Goal: Information Seeking & Learning: Learn about a topic

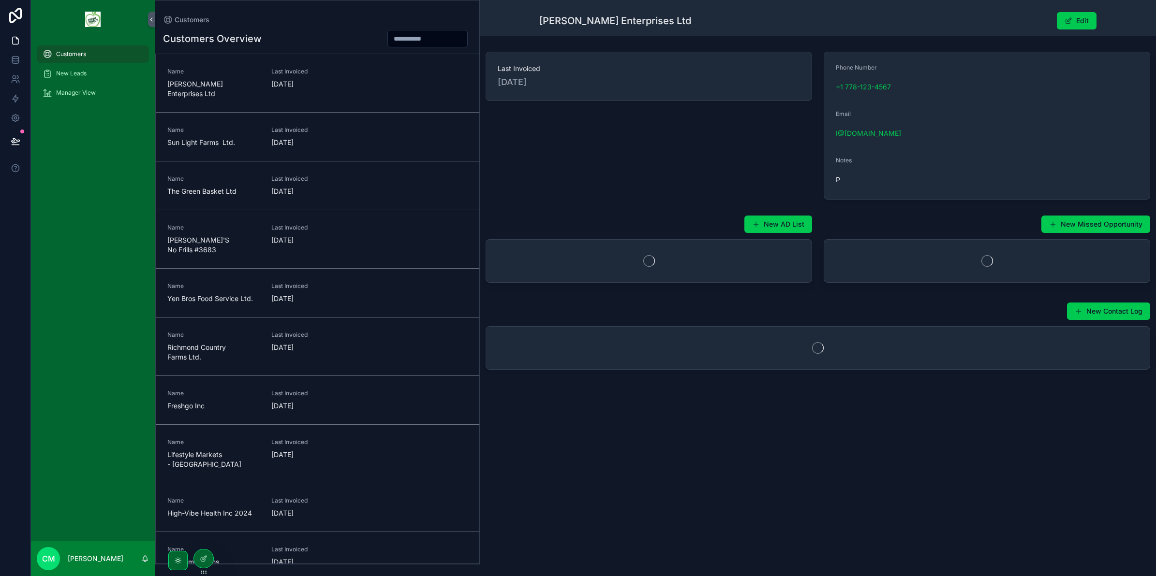
click at [76, 92] on span "Manager View" at bounding box center [76, 93] width 40 height 8
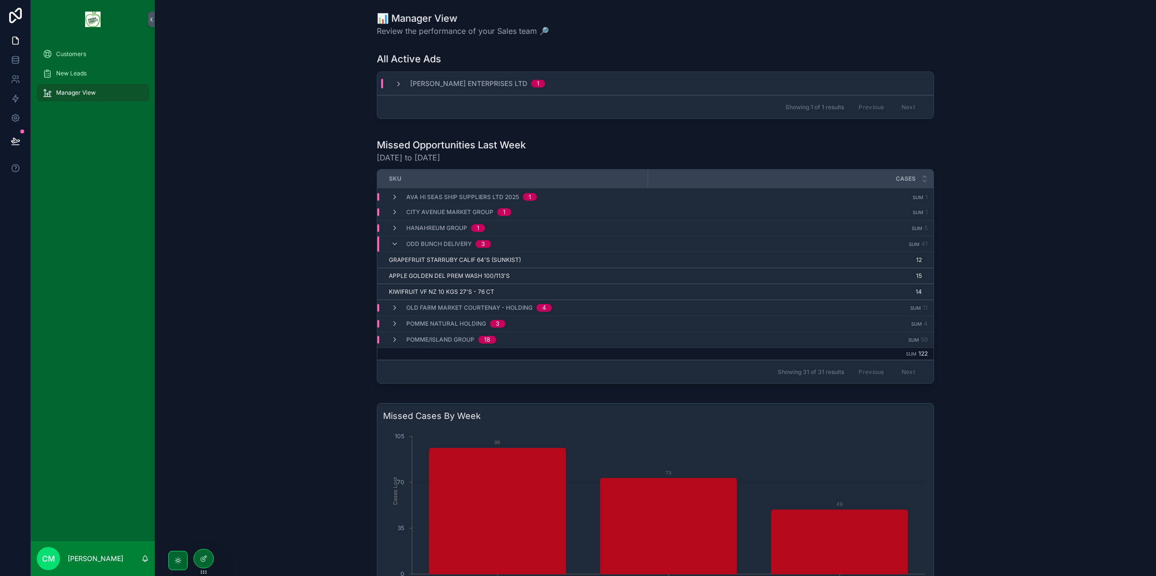
click at [392, 247] on icon "scrollable content" at bounding box center [395, 244] width 8 height 8
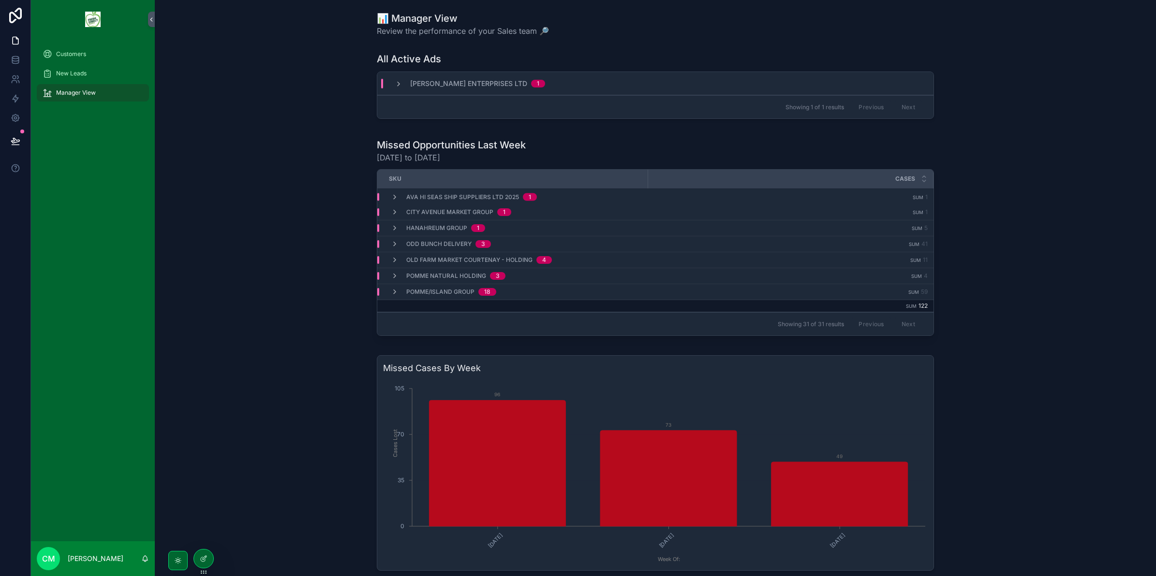
click at [393, 247] on icon "scrollable content" at bounding box center [395, 244] width 8 height 8
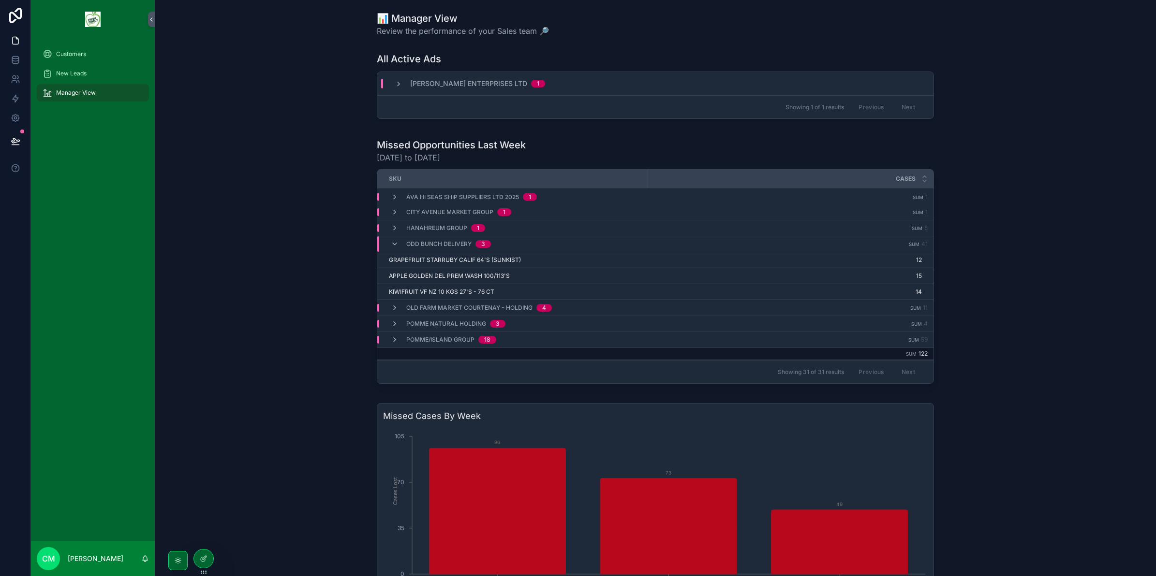
click at [436, 260] on span "GRAPEFRUIT STARRUBY CALIF 64'S (SUNKIST)" at bounding box center [455, 260] width 132 height 8
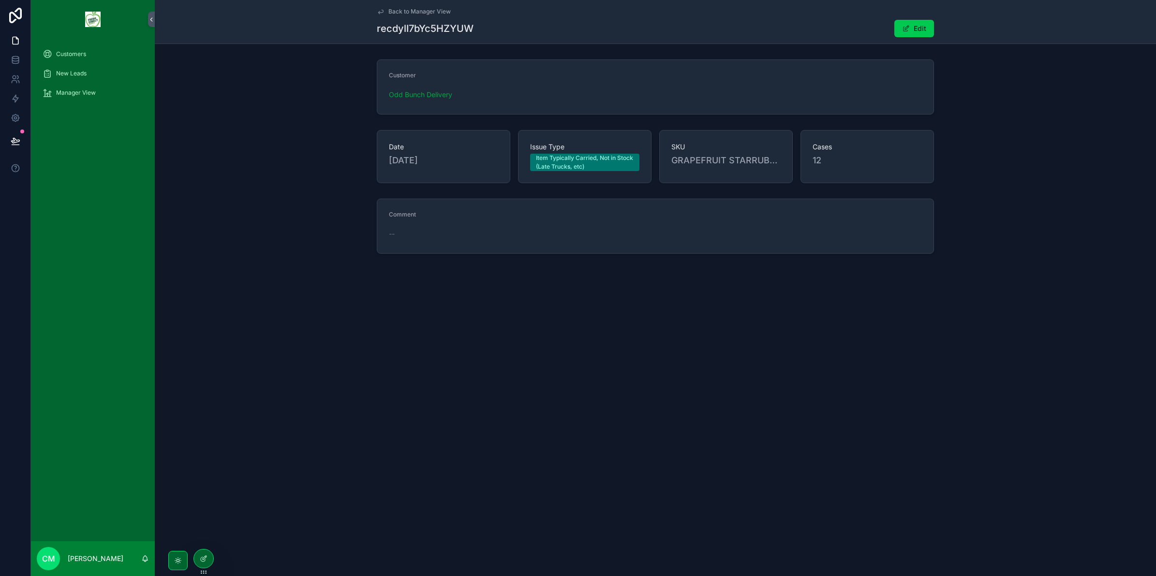
click at [388, 10] on span "Back to Manager View" at bounding box center [419, 12] width 62 height 8
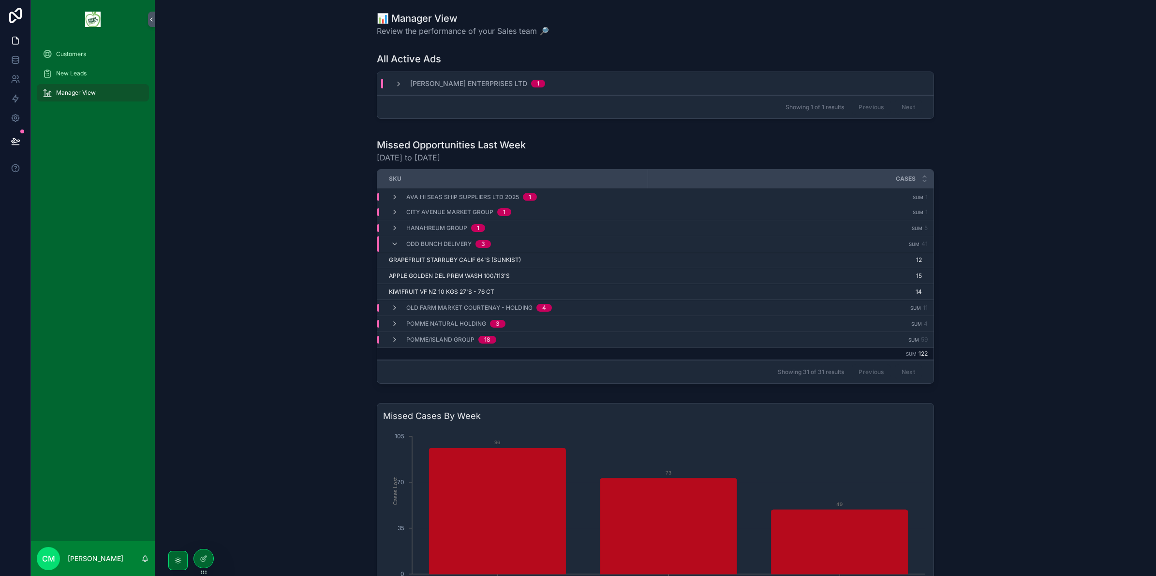
click at [431, 274] on span "APPLE GOLDEN DEL PREM WASH 100/113'S" at bounding box center [449, 276] width 121 height 8
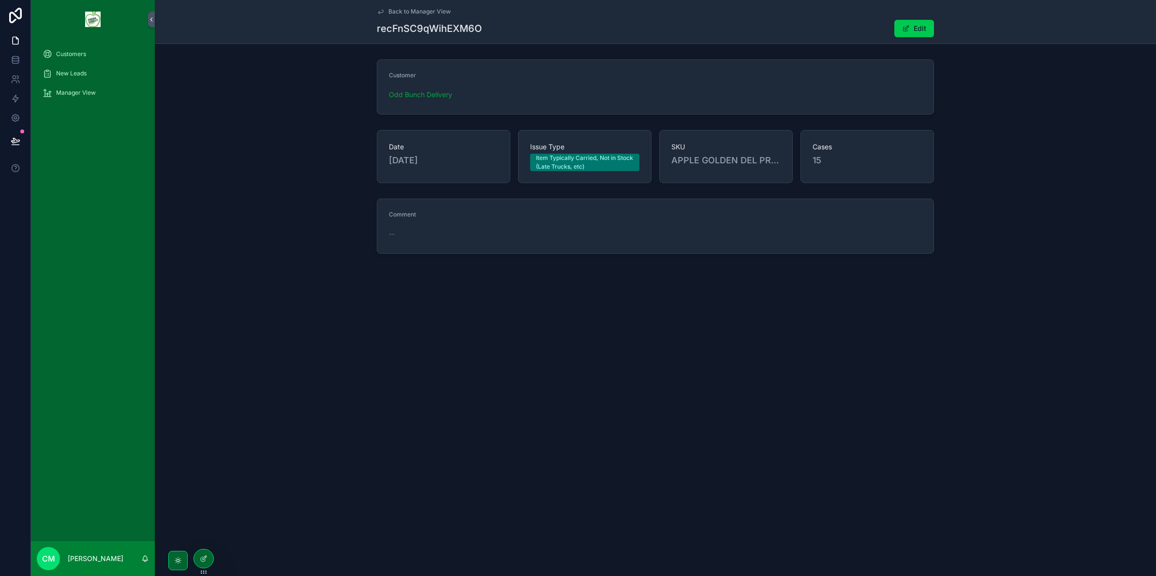
click at [391, 234] on span "--" at bounding box center [392, 234] width 6 height 10
drag, startPoint x: 391, startPoint y: 234, endPoint x: 533, endPoint y: 167, distance: 156.8
click at [533, 167] on span "Item Typically Carried, Not in Stock (Late Trucks, etc)" at bounding box center [584, 162] width 109 height 17
click at [378, 13] on icon "scrollable content" at bounding box center [381, 12] width 8 height 8
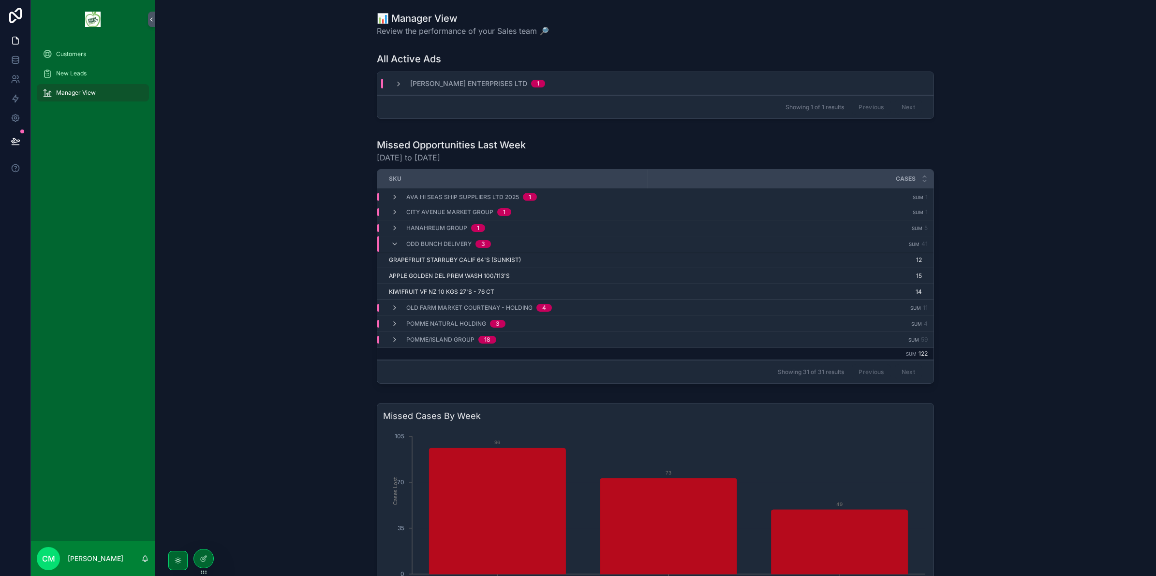
click at [391, 244] on icon "scrollable content" at bounding box center [395, 244] width 8 height 8
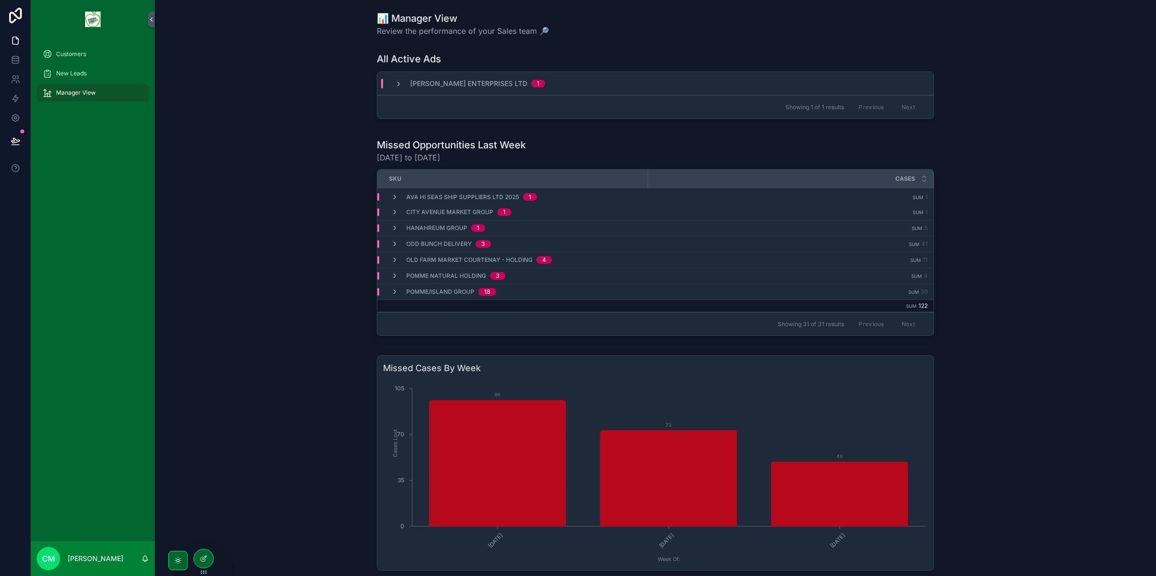
click at [392, 233] on td "Hanahreum Group 1" at bounding box center [512, 229] width 270 height 16
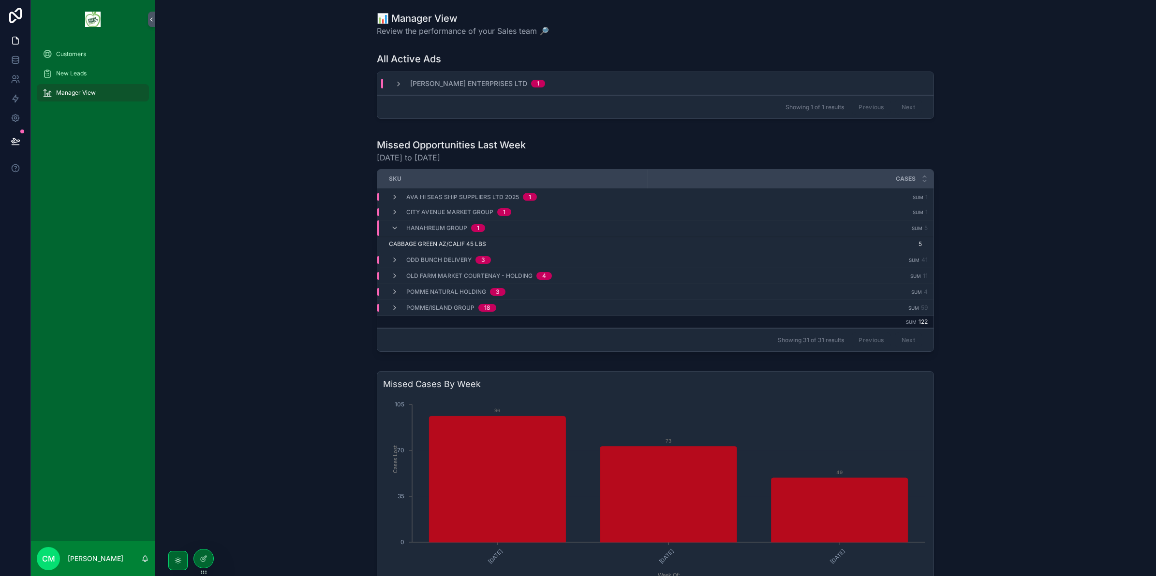
click at [434, 246] on span "CABBAGE GREEN AZ/CALIF 45 LBS" at bounding box center [437, 244] width 97 height 8
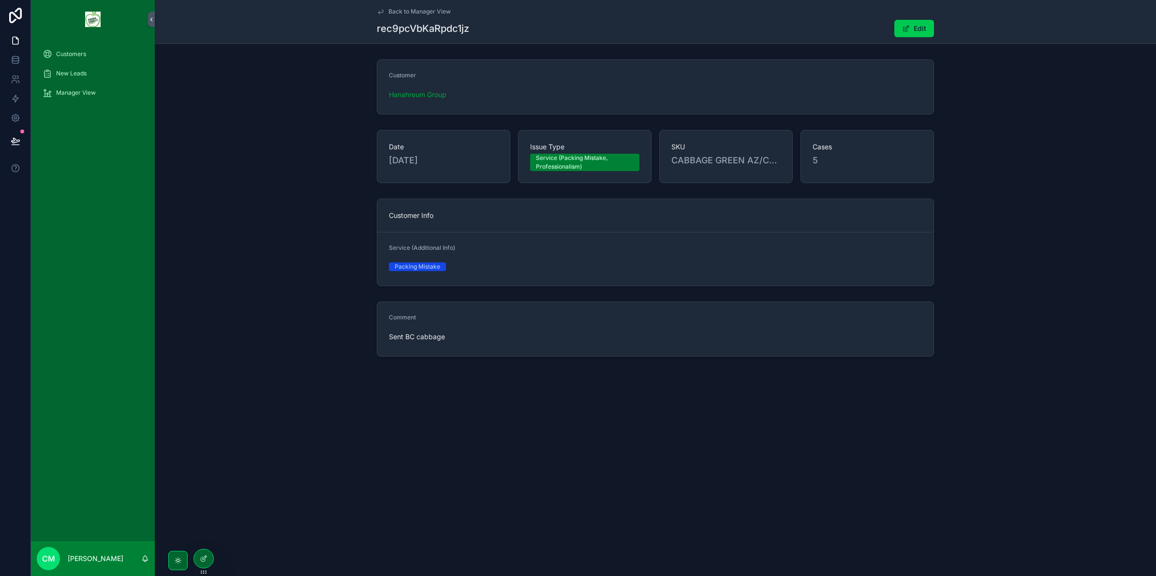
click at [431, 334] on span "Sent BC cabbage" at bounding box center [453, 337] width 128 height 10
drag, startPoint x: 431, startPoint y: 334, endPoint x: 418, endPoint y: 341, distance: 14.3
click at [418, 341] on span "Sent BC cabbage" at bounding box center [453, 337] width 128 height 10
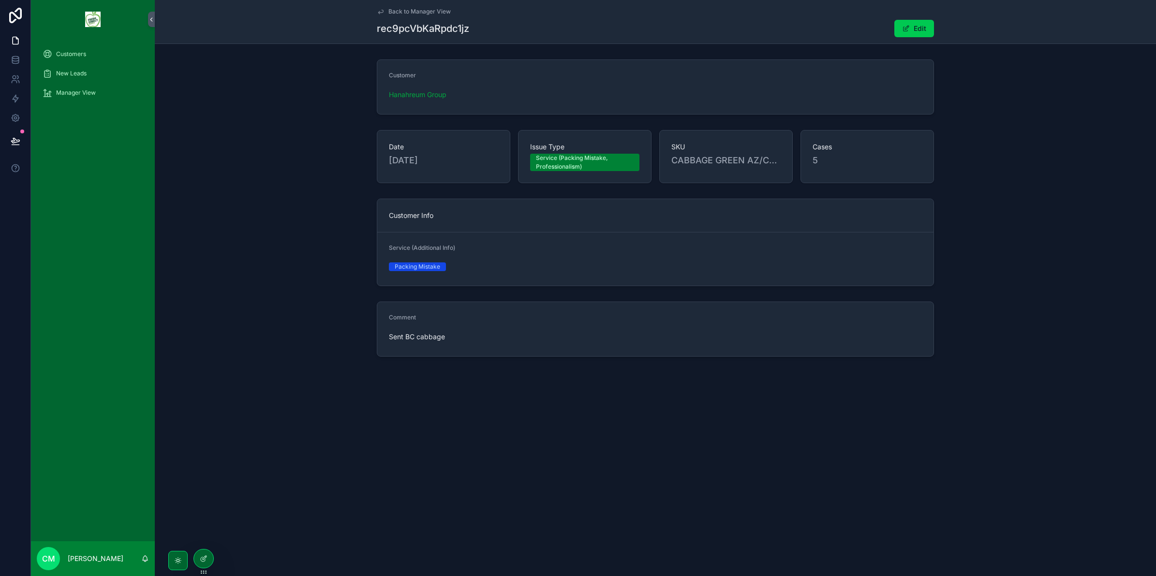
click at [533, 162] on span "Service (Packing Mistake, Professionalism)" at bounding box center [584, 162] width 109 height 17
drag, startPoint x: 532, startPoint y: 156, endPoint x: 617, endPoint y: 172, distance: 85.6
click at [617, 172] on div "Issue Type Service (Packing Mistake, Professionalism)" at bounding box center [584, 156] width 133 height 53
drag, startPoint x: 617, startPoint y: 172, endPoint x: 668, endPoint y: 178, distance: 51.6
click at [668, 178] on div "SKU CABBAGE GREEN AZ/CALIF 45 LBS" at bounding box center [725, 156] width 133 height 53
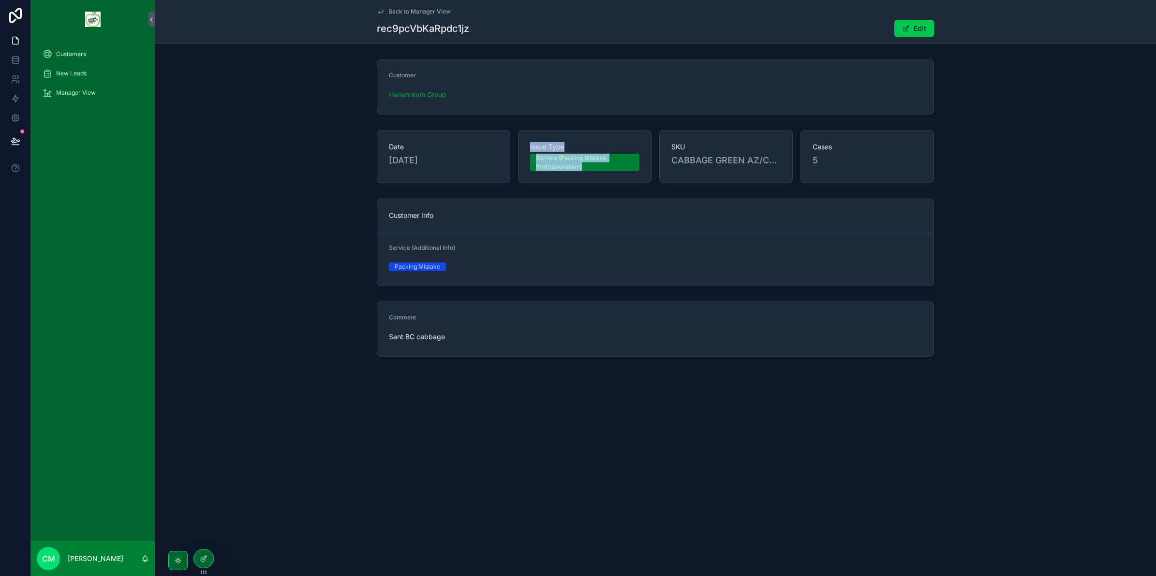
drag, startPoint x: 601, startPoint y: 169, endPoint x: 516, endPoint y: 146, distance: 87.7
click at [516, 146] on div "Date 10/3/2025 Issue Type Service (Packing Mistake, Professionalism) SKU CABBAG…" at bounding box center [655, 156] width 557 height 53
drag, startPoint x: 516, startPoint y: 146, endPoint x: 462, endPoint y: 141, distance: 53.9
click at [462, 141] on div "Date 10/3/2025" at bounding box center [443, 156] width 133 height 53
click at [382, 8] on icon "scrollable content" at bounding box center [381, 12] width 8 height 8
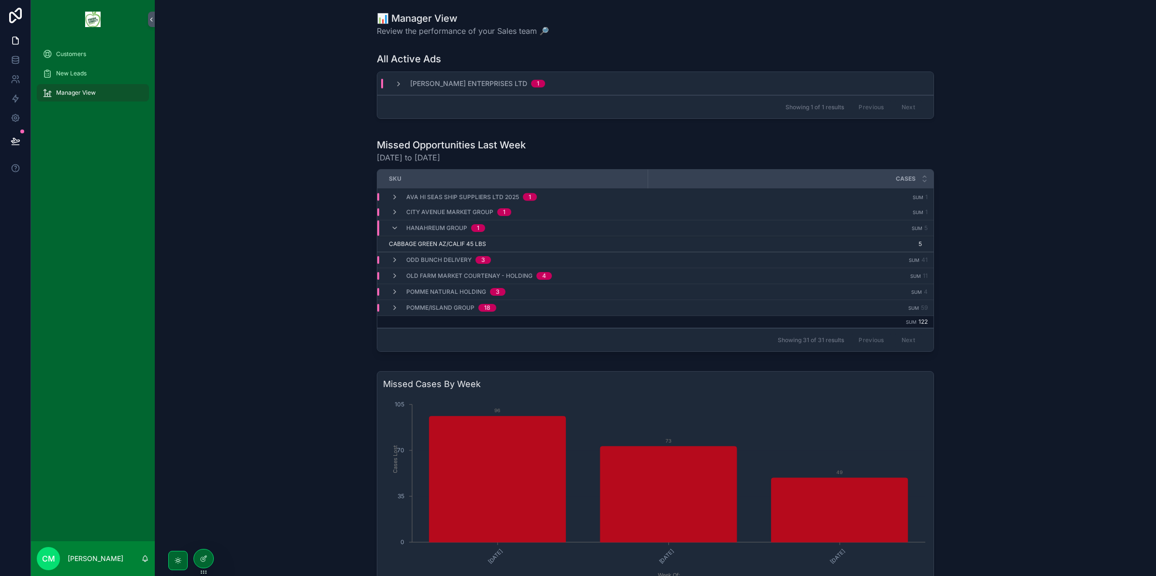
click at [391, 221] on div "Hanahreum Group 1" at bounding box center [438, 228] width 94 height 15
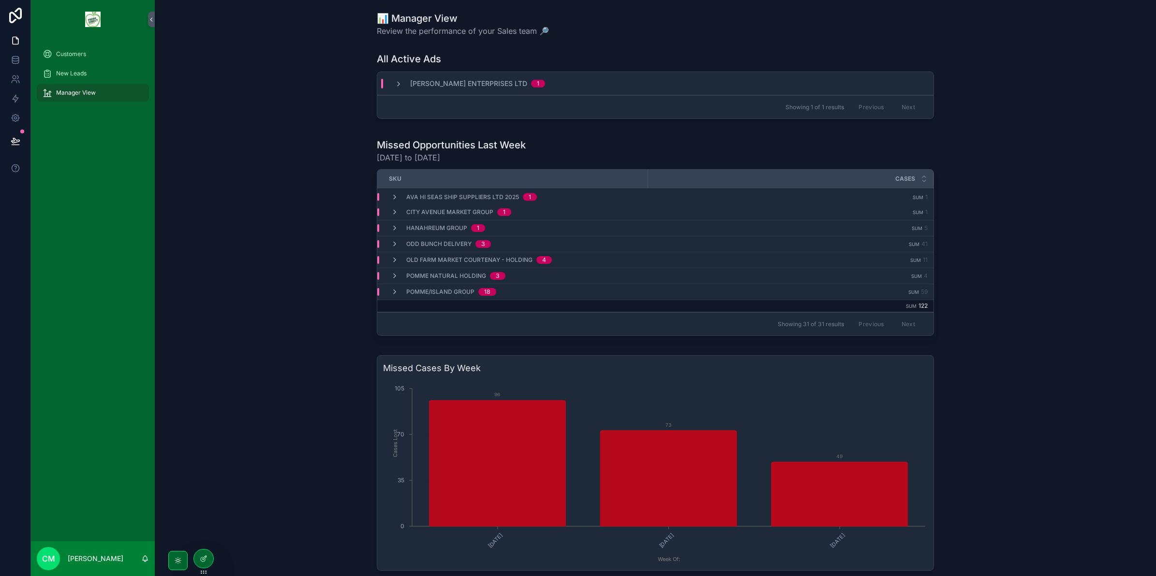
click at [391, 212] on icon "scrollable content" at bounding box center [395, 212] width 8 height 8
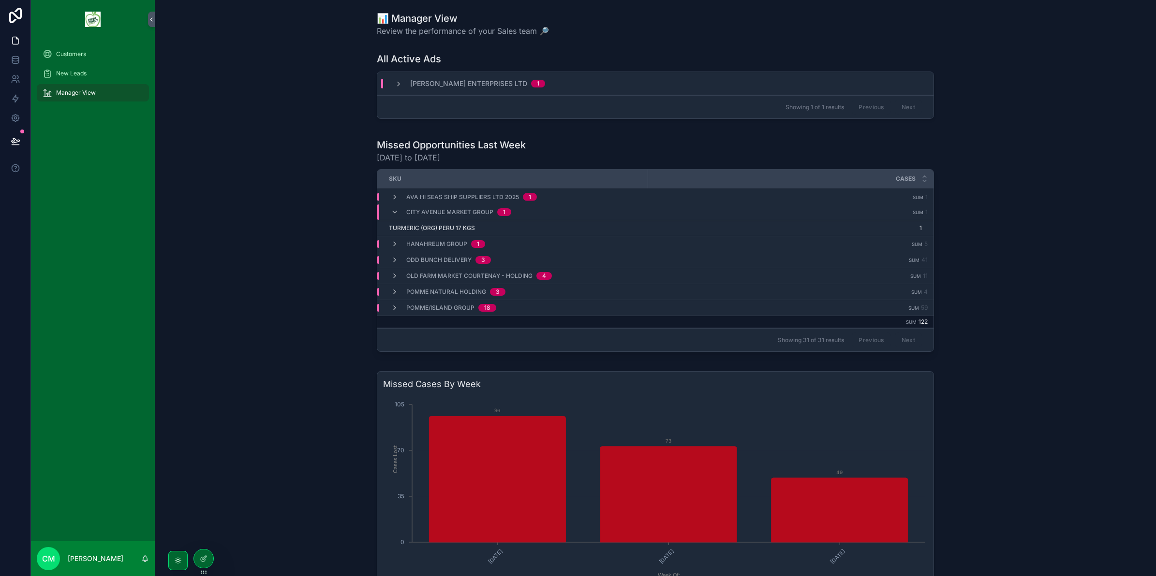
click at [441, 229] on span "TURMERIC (ORG) PERU 17 KGS" at bounding box center [432, 228] width 86 height 8
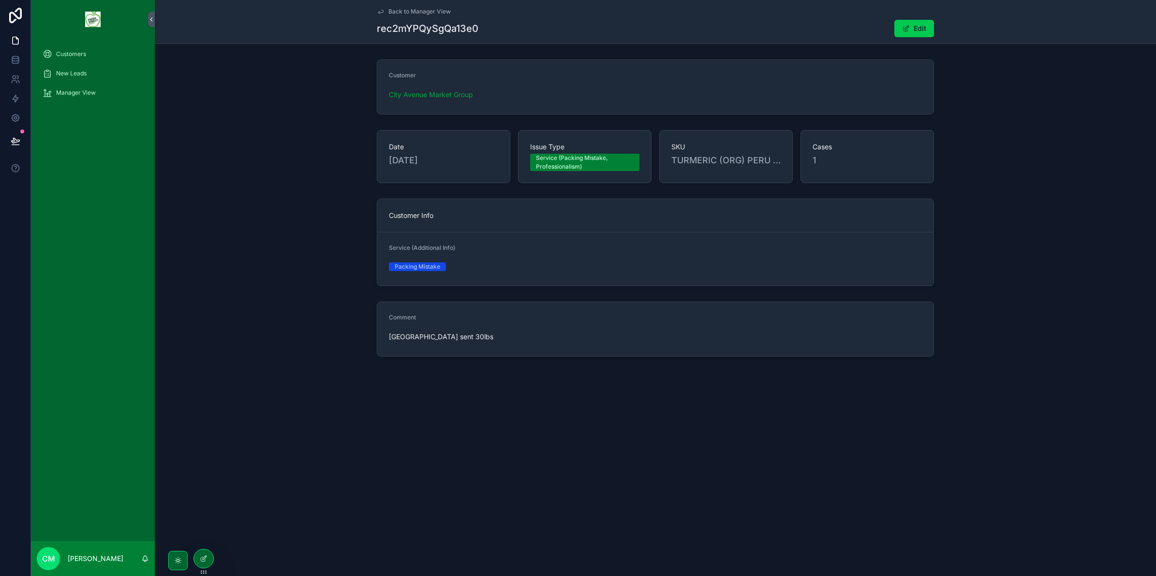
click at [384, 10] on link "Back to Manager View" at bounding box center [414, 12] width 74 height 8
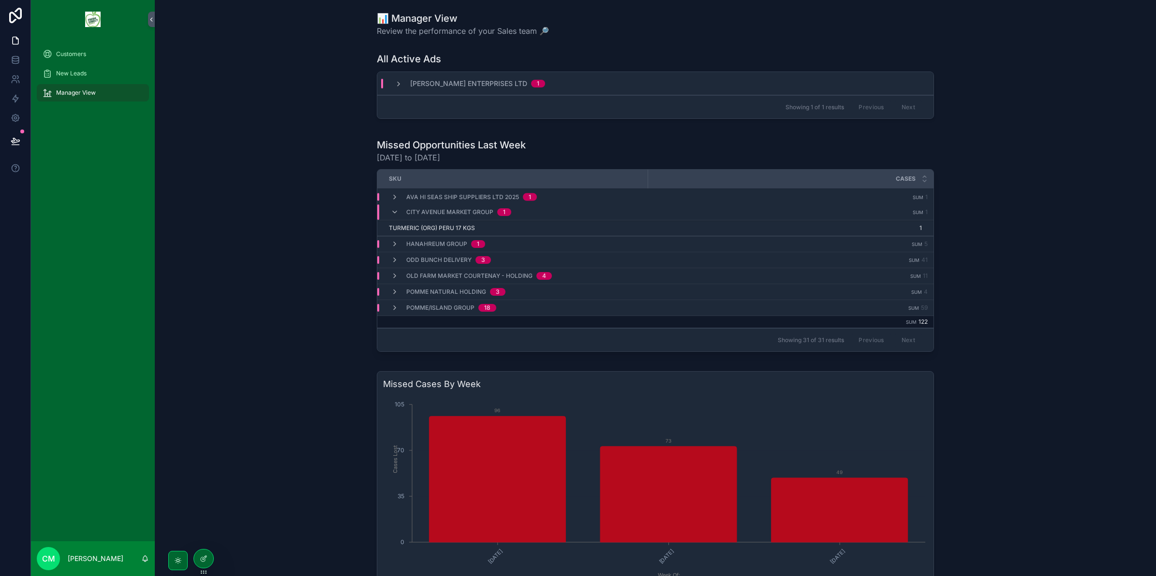
click at [385, 216] on div "City Avenue Market Group 1" at bounding box center [451, 212] width 144 height 15
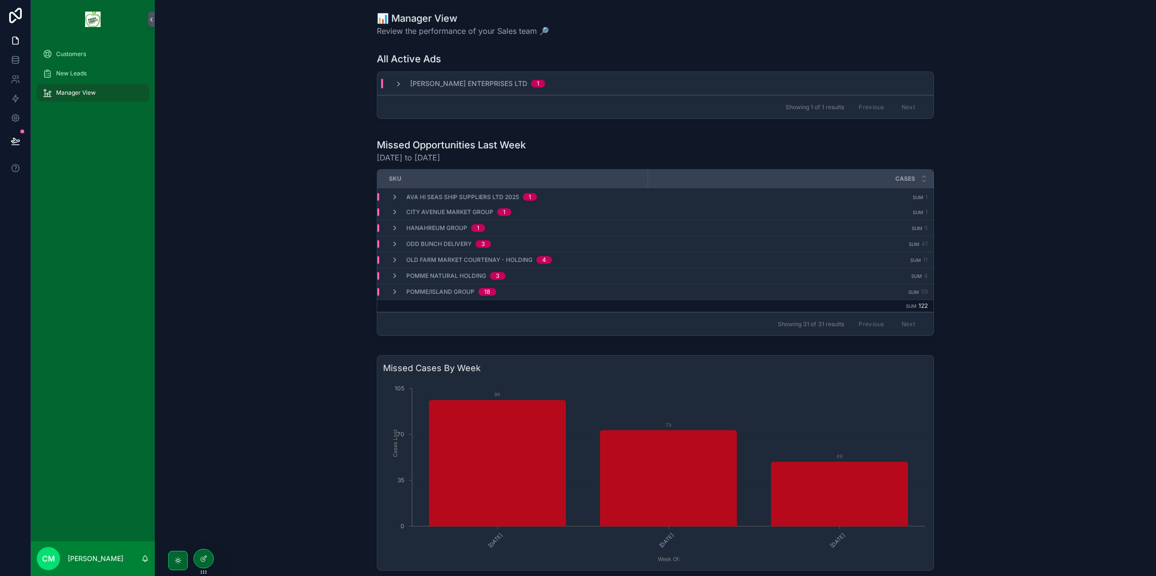
click at [395, 189] on td "Ava Hi Seas Ship Suppliers Ltd 2025 1" at bounding box center [512, 197] width 270 height 16
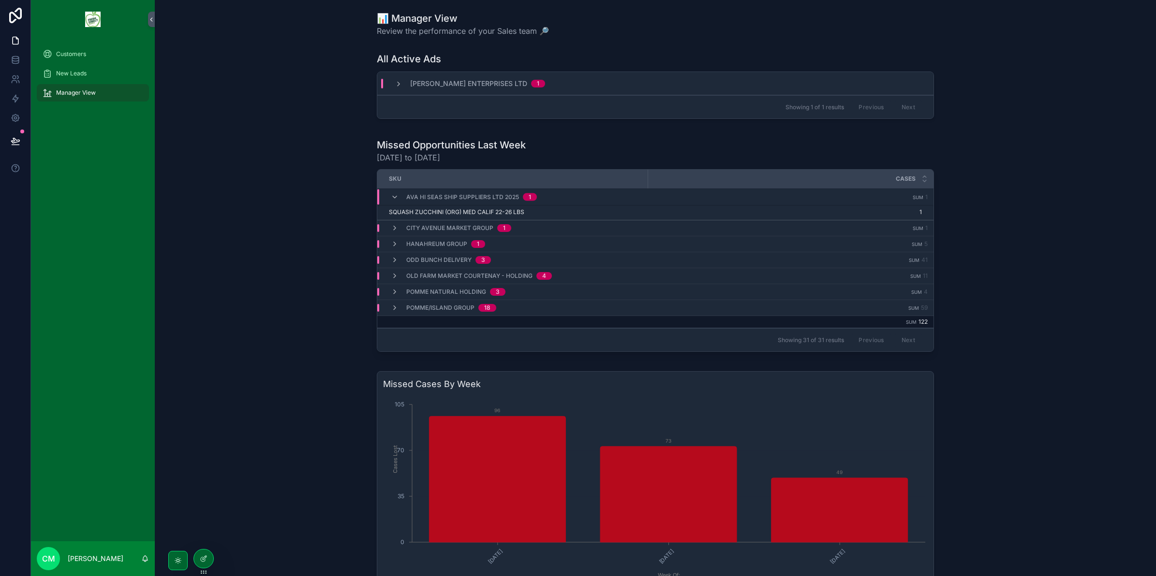
click at [400, 209] on span "SQUASH ZUCCHINI (ORG) MED CALIF 22-26 LBS" at bounding box center [456, 212] width 135 height 8
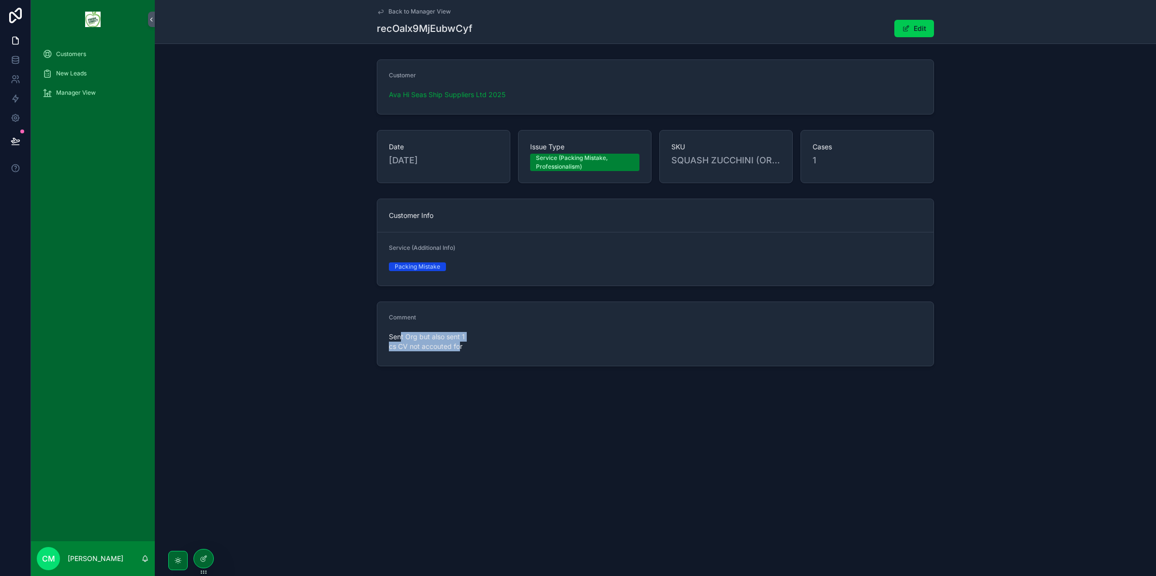
drag, startPoint x: 400, startPoint y: 337, endPoint x: 460, endPoint y: 383, distance: 75.8
click at [460, 383] on div "Back to Manager View recOaIx9MjEubwCyf Edit Customer Ava Hi Seas Ship Suppliers…" at bounding box center [655, 216] width 1001 height 432
click at [458, 383] on div "Back to Manager View recOaIx9MjEubwCyf Edit Customer Ava Hi Seas Ship Suppliers…" at bounding box center [655, 216] width 1001 height 432
click at [434, 361] on form "Comment Sent Org but also sent 1 cs CV not accouted for" at bounding box center [655, 334] width 556 height 64
click at [437, 354] on div "Sent Org but also sent 1 cs CV not accouted for" at bounding box center [453, 341] width 128 height 25
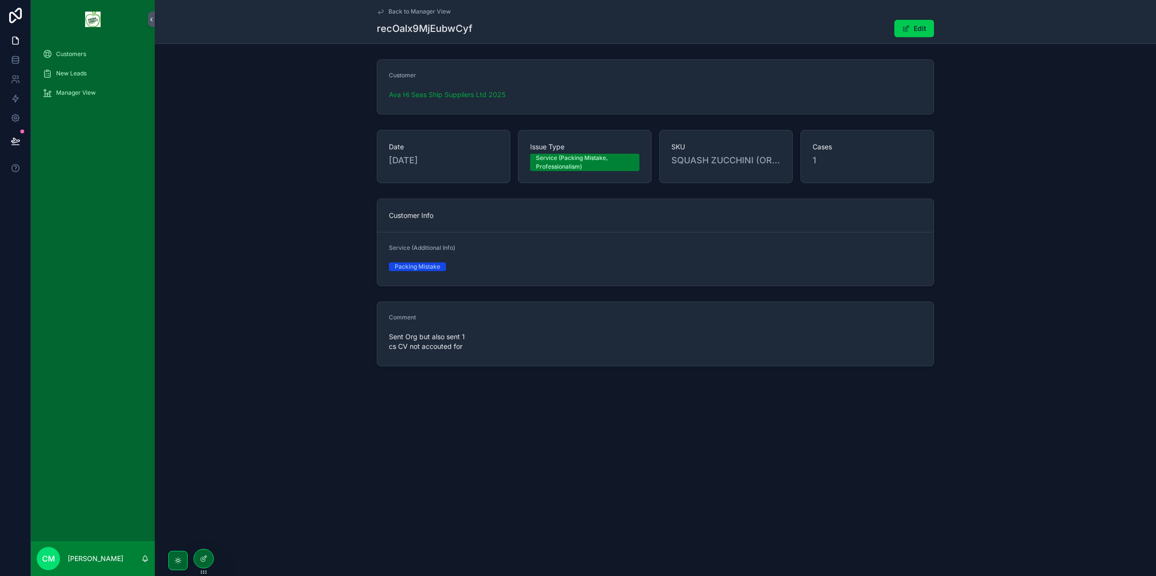
click at [440, 352] on div "Sent Org but also sent 1 cs CV not accouted for" at bounding box center [453, 341] width 128 height 25
drag, startPoint x: 407, startPoint y: 339, endPoint x: 427, endPoint y: 352, distance: 23.5
click at [427, 352] on div "Sent Org but also sent 1 cs CV not accouted for" at bounding box center [453, 341] width 128 height 25
drag, startPoint x: 411, startPoint y: 347, endPoint x: 390, endPoint y: 337, distance: 23.6
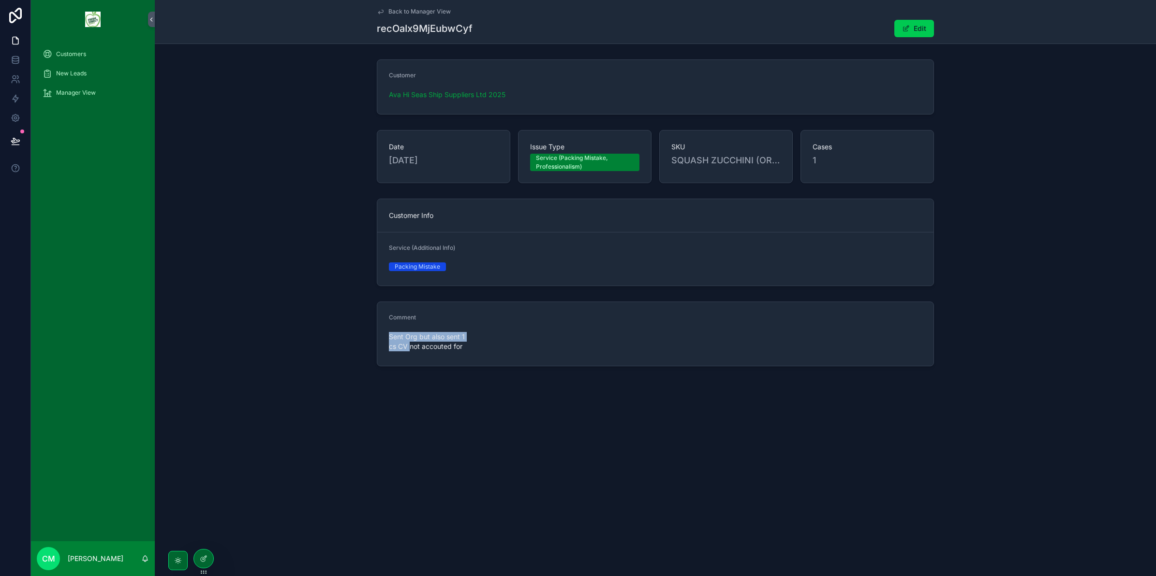
click at [390, 337] on span "Sent Org but also sent 1 cs CV not accouted for" at bounding box center [453, 341] width 128 height 19
click at [381, 16] on div "Back to Manager View recOaIx9MjEubwCyf Edit" at bounding box center [655, 22] width 557 height 44
click at [380, 14] on icon "scrollable content" at bounding box center [381, 12] width 8 height 8
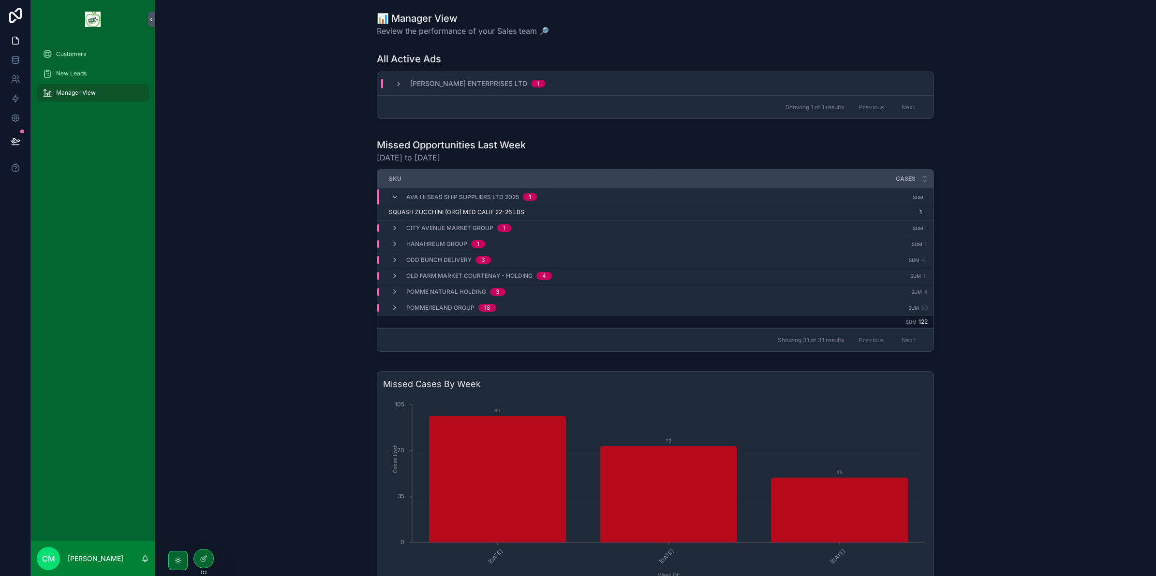
click at [391, 190] on div "Ava Hi Seas Ship Suppliers Ltd 2025 1" at bounding box center [464, 197] width 146 height 15
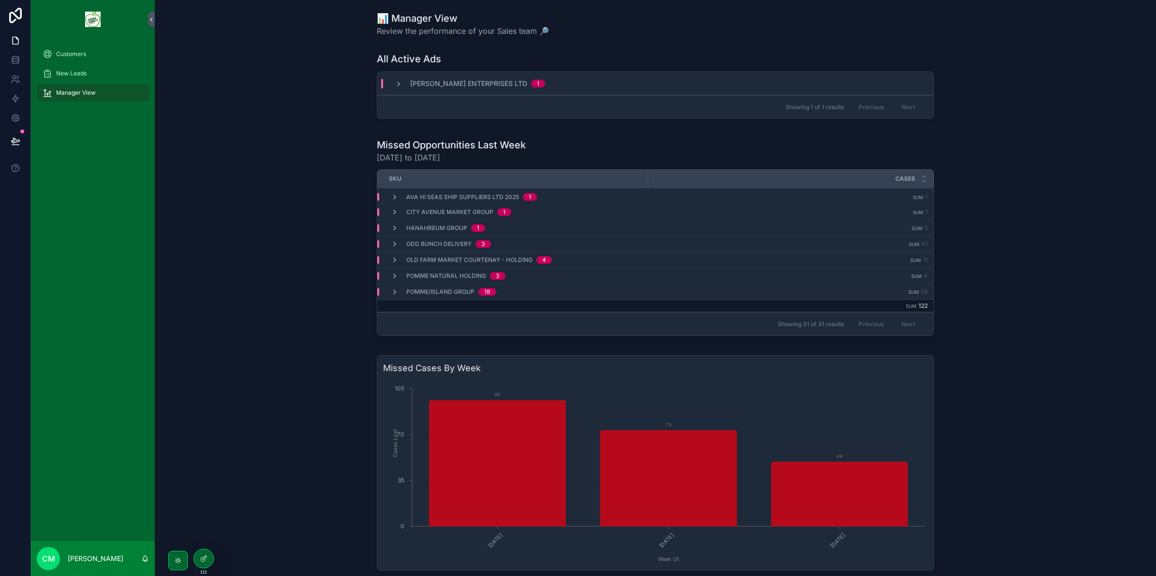
click at [443, 199] on span "Ava Hi Seas Ship Suppliers Ltd 2025" at bounding box center [462, 197] width 113 height 8
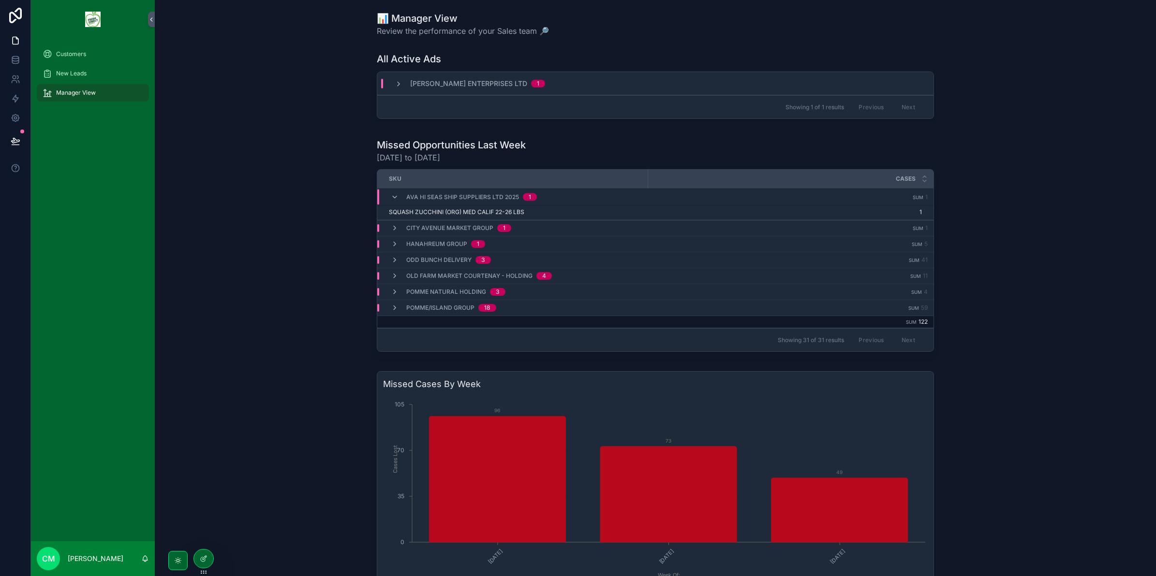
click at [420, 211] on span "SQUASH ZUCCHINI (ORG) MED CALIF 22-26 LBS" at bounding box center [456, 212] width 135 height 8
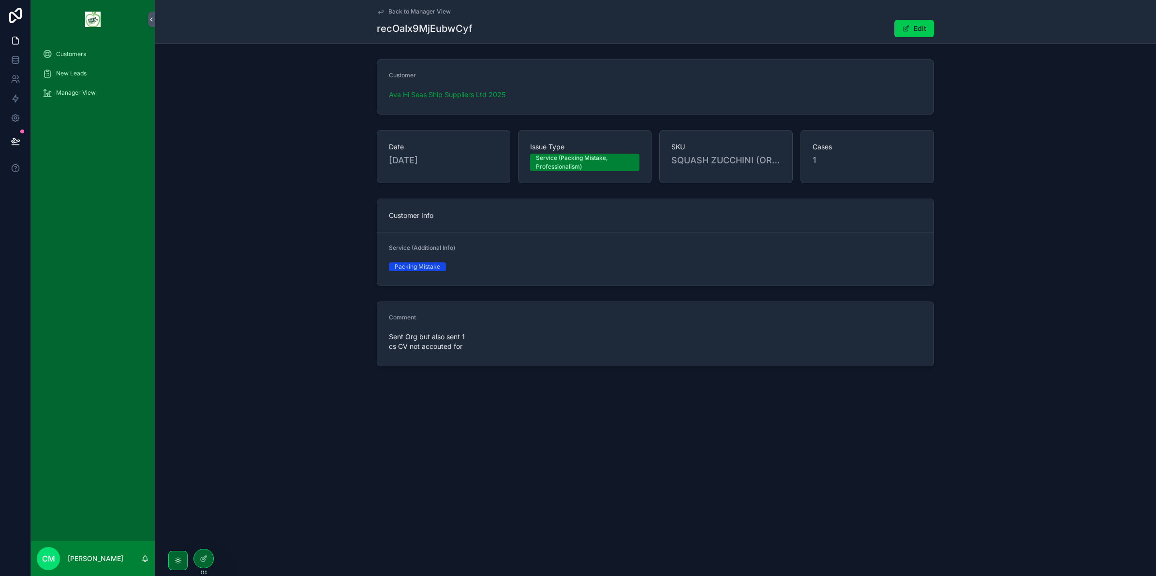
click at [405, 13] on span "Back to Manager View" at bounding box center [419, 12] width 62 height 8
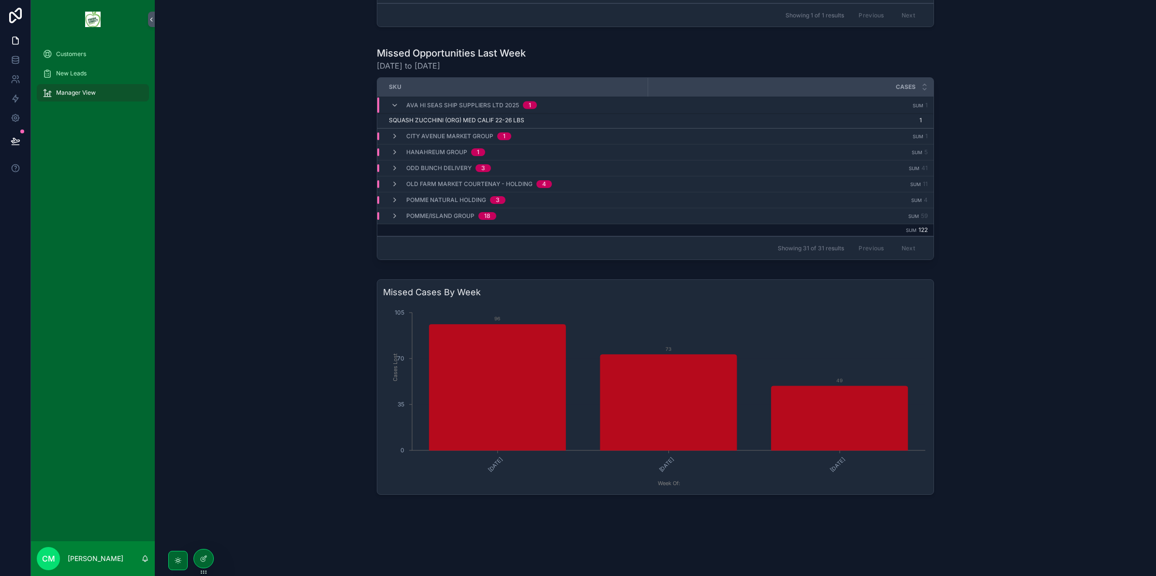
click at [393, 108] on icon "scrollable content" at bounding box center [395, 106] width 8 height 8
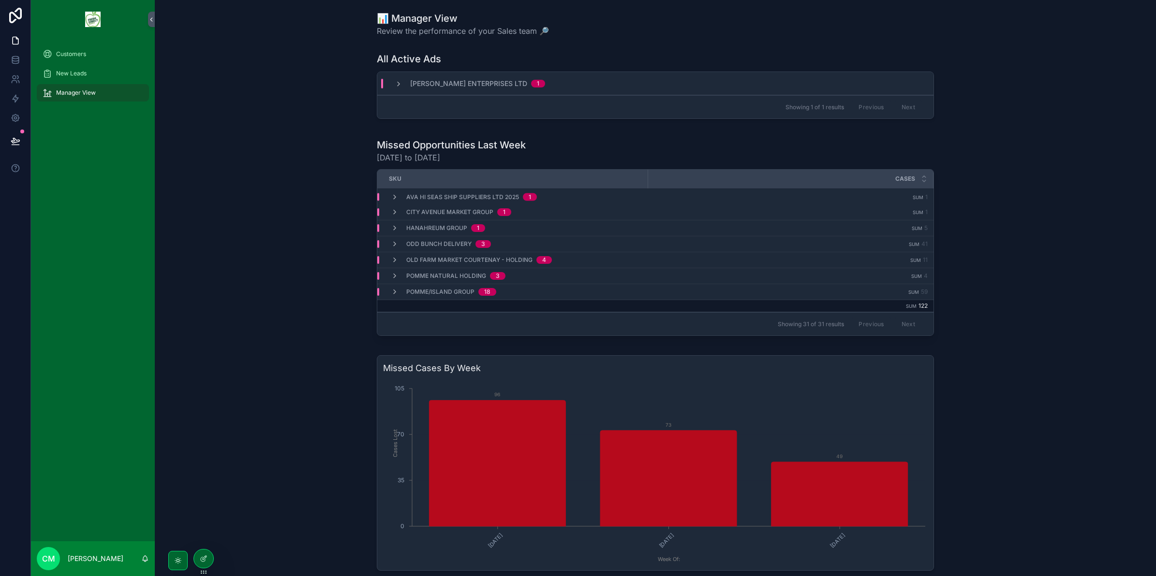
click at [395, 81] on icon "scrollable content" at bounding box center [399, 84] width 8 height 8
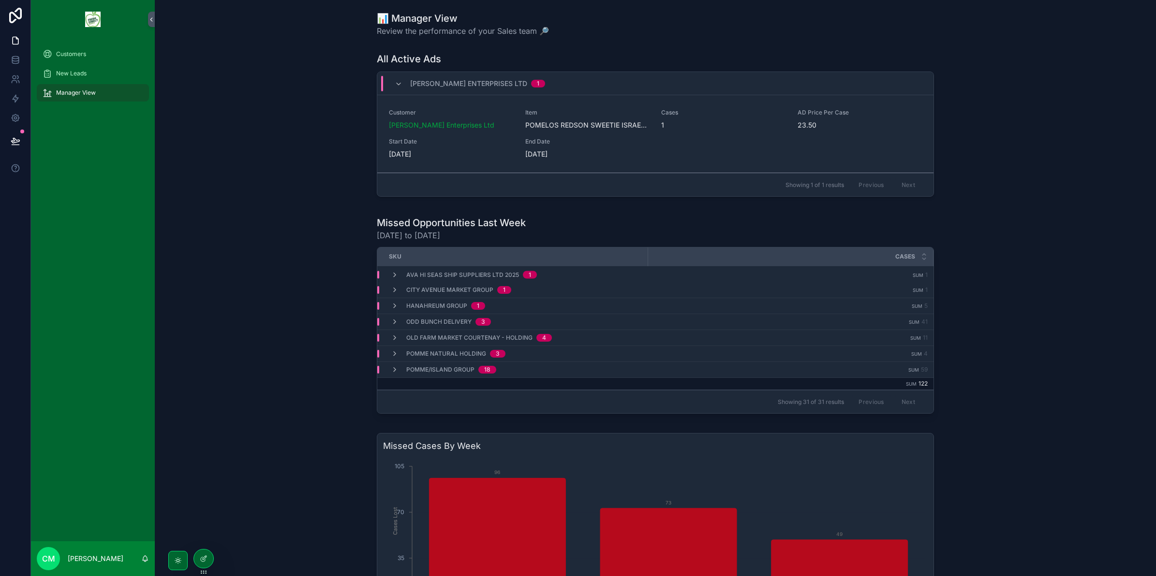
click at [503, 124] on div "[PERSON_NAME] Enterprises Ltd" at bounding box center [451, 125] width 125 height 10
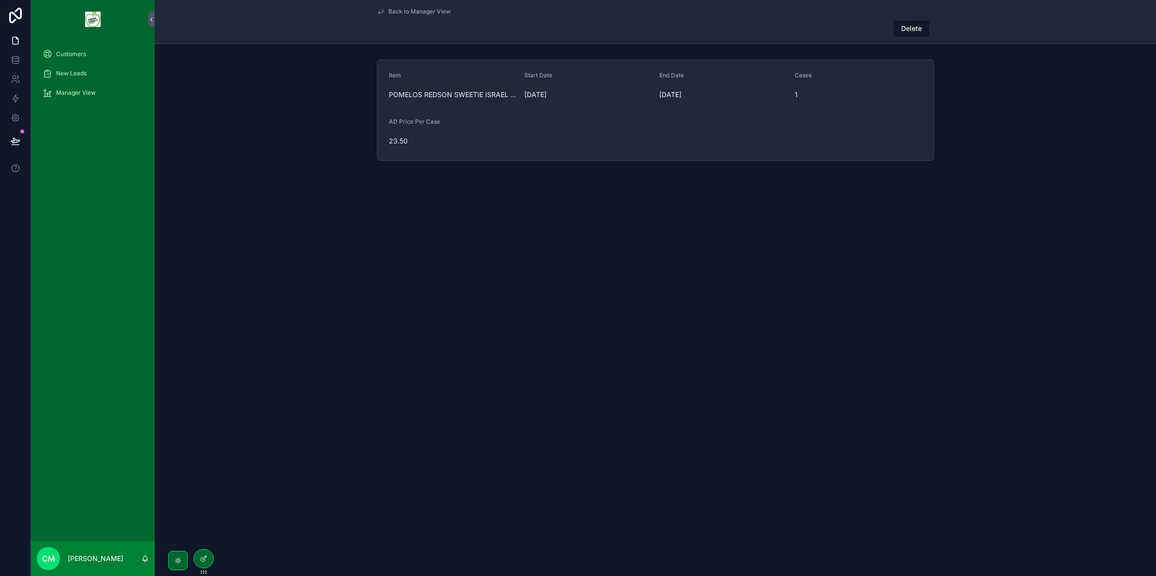
click at [403, 8] on span "Back to Manager View" at bounding box center [419, 12] width 62 height 8
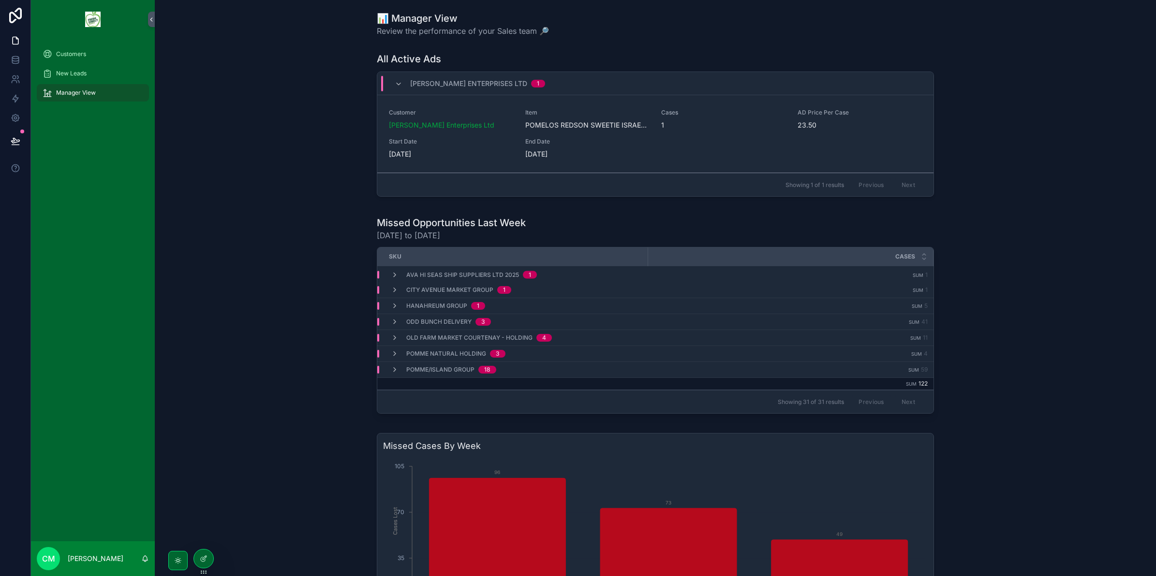
click at [396, 85] on icon "scrollable content" at bounding box center [399, 84] width 8 height 8
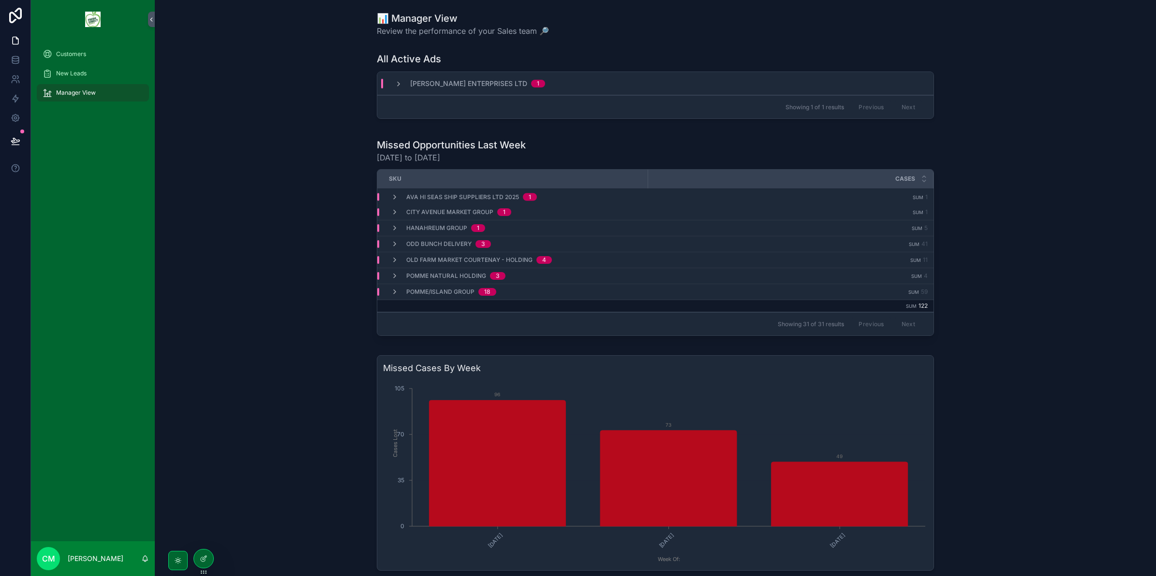
click at [395, 83] on icon "scrollable content" at bounding box center [399, 84] width 8 height 8
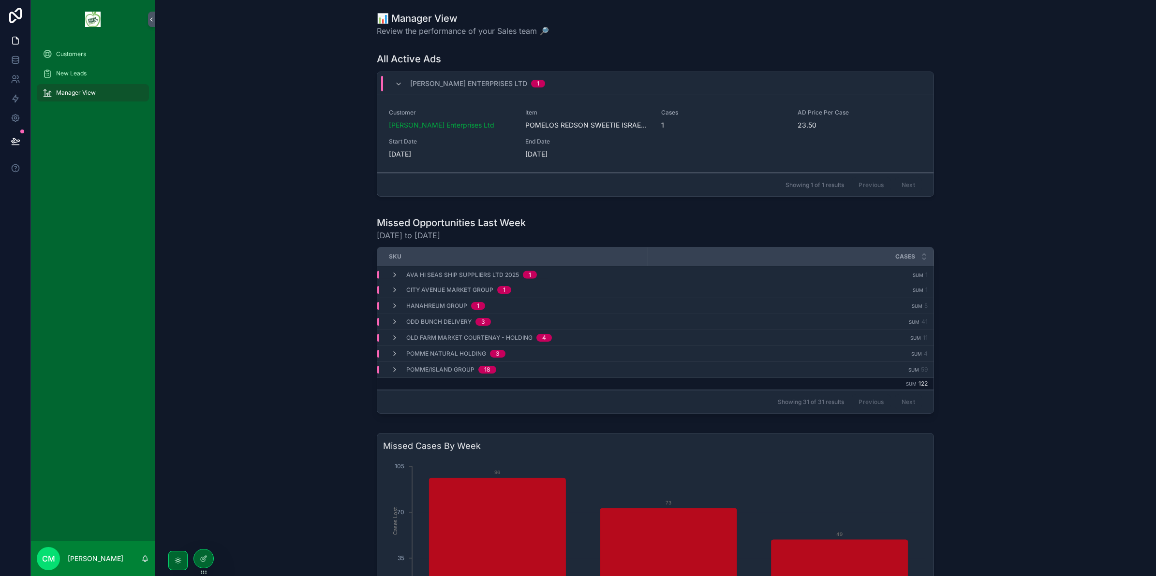
click at [398, 80] on icon "scrollable content" at bounding box center [399, 84] width 8 height 8
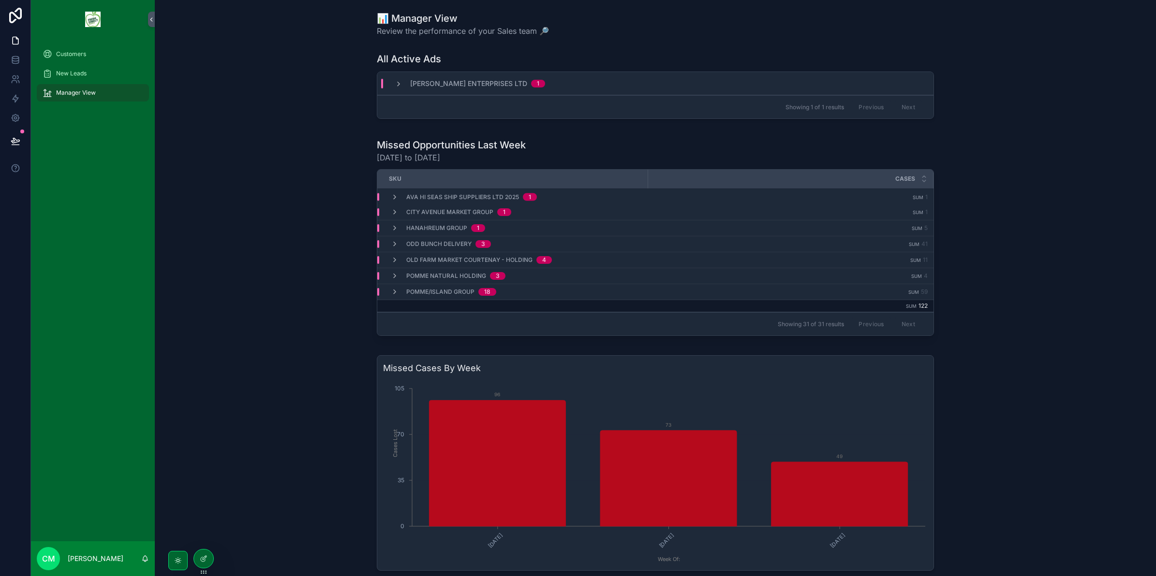
click at [400, 89] on div "Kang Bao Enterprises Ltd 1" at bounding box center [655, 83] width 556 height 23
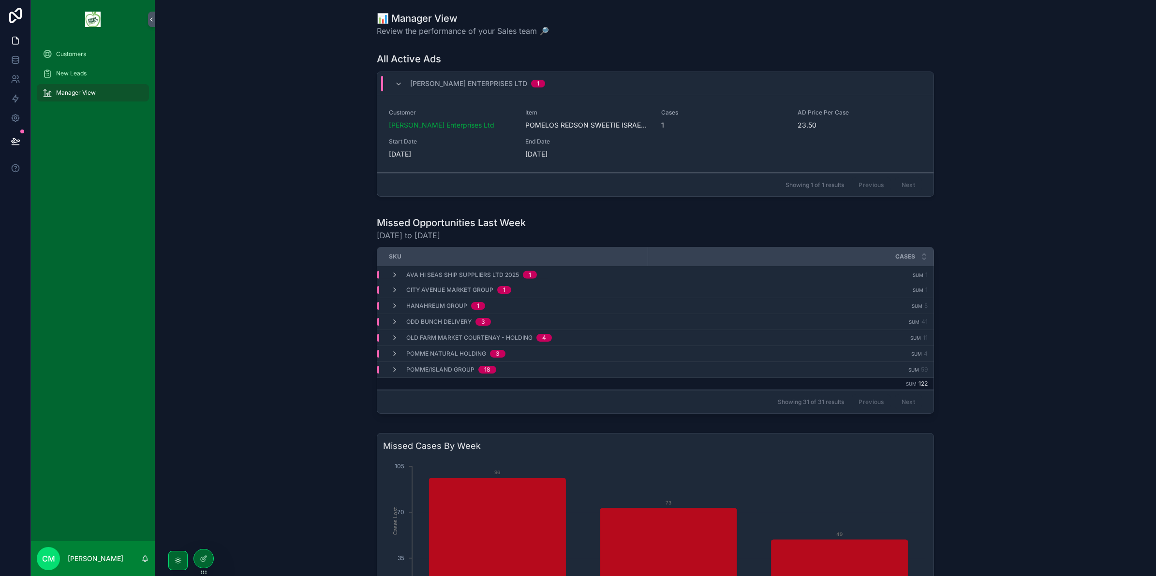
click at [395, 80] on icon "scrollable content" at bounding box center [399, 84] width 8 height 8
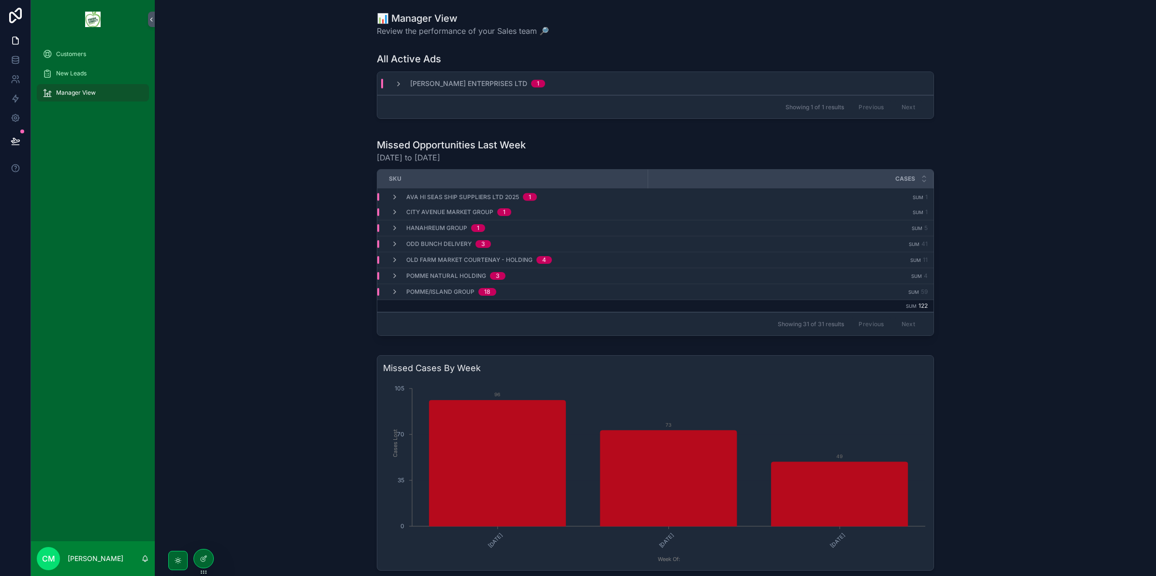
click at [383, 234] on td "Hanahreum Group 1" at bounding box center [512, 229] width 270 height 16
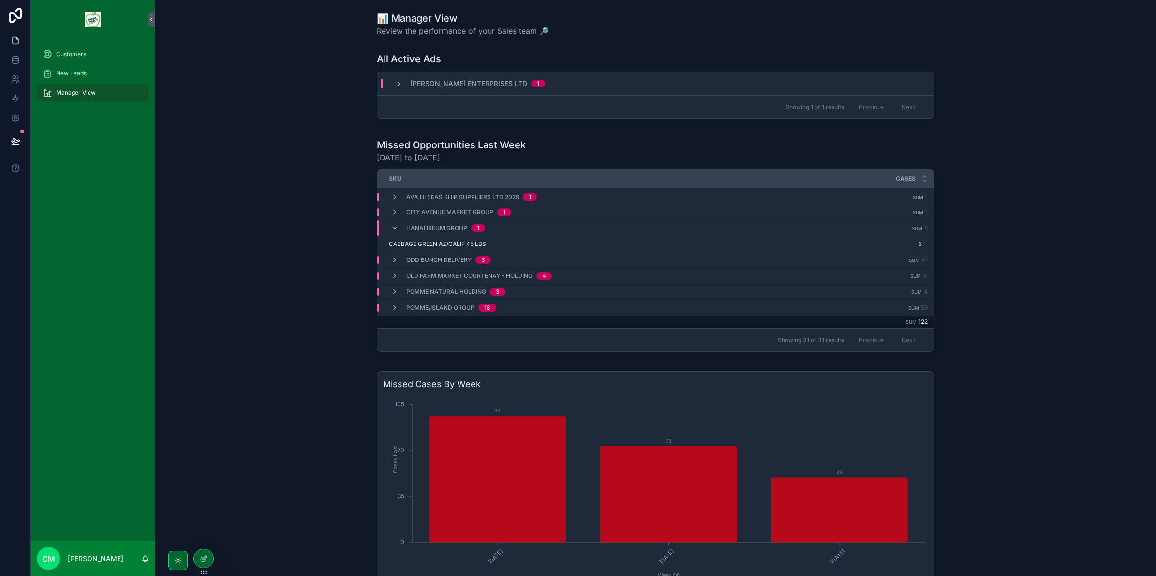
click at [422, 250] on td "CABBAGE GREEN AZ/CALIF 45 LBS" at bounding box center [512, 244] width 270 height 16
click at [100, 61] on div "Customers" at bounding box center [93, 53] width 101 height 15
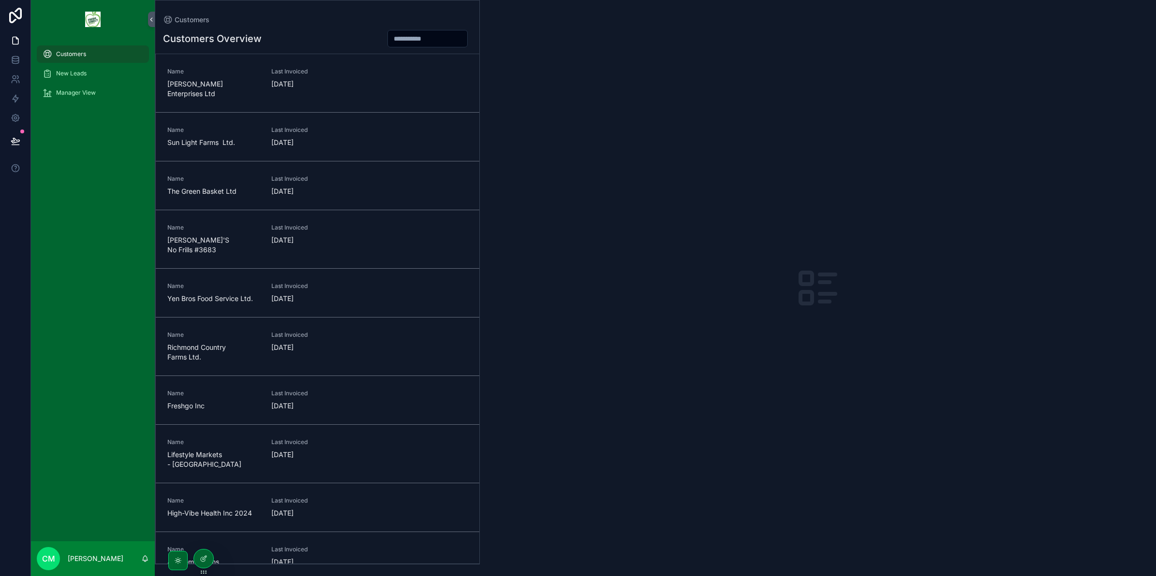
click at [100, 92] on div "Manager View" at bounding box center [93, 92] width 101 height 15
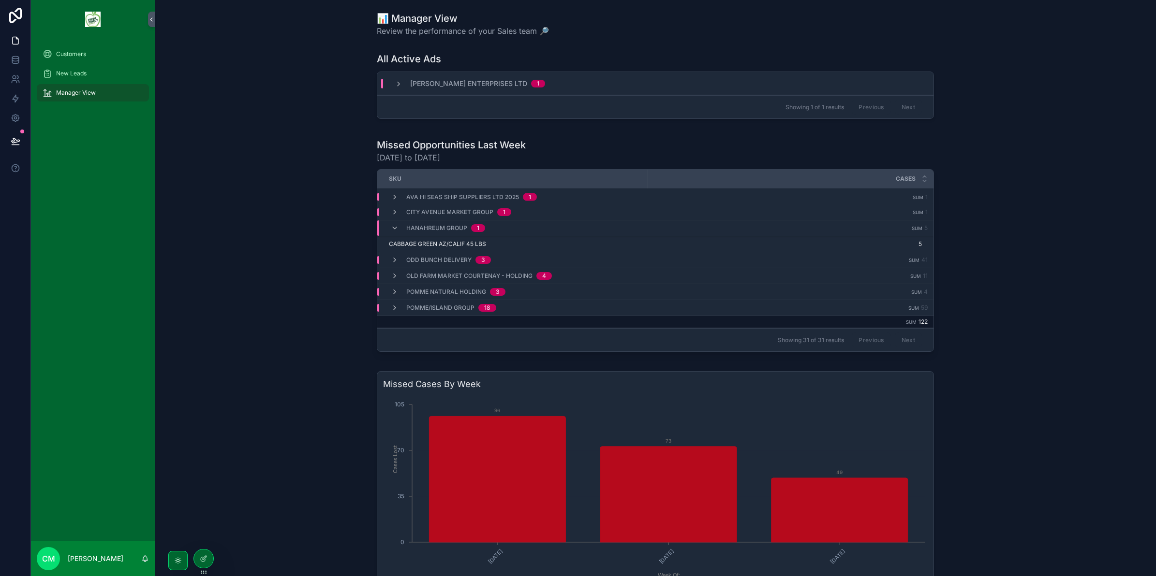
click at [420, 245] on span "CABBAGE GREEN AZ/CALIF 45 LBS" at bounding box center [437, 244] width 97 height 8
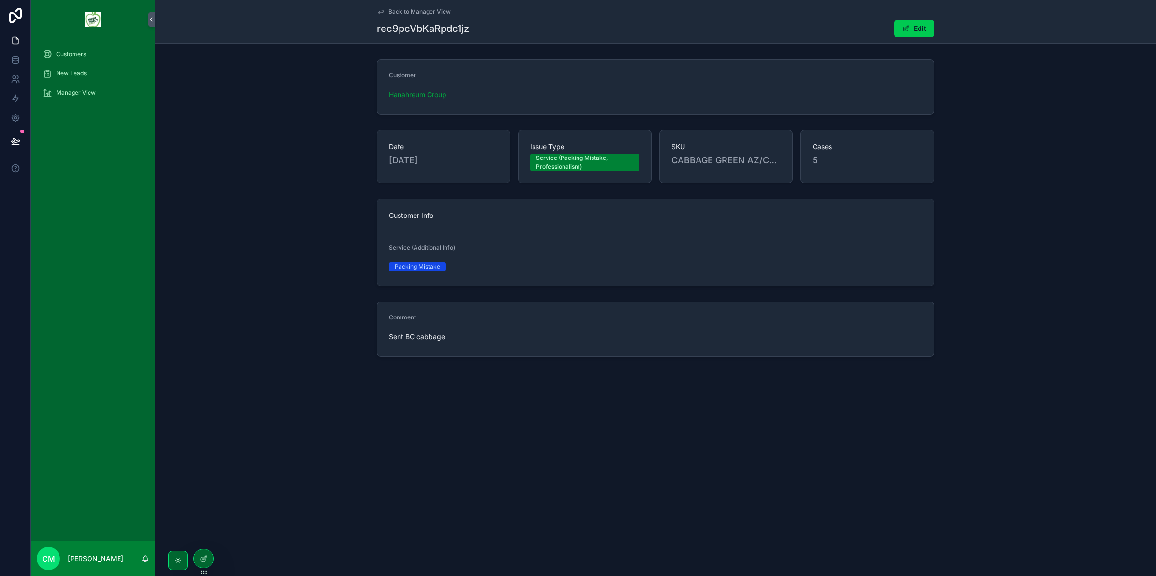
click at [114, 94] on div "Manager View" at bounding box center [93, 92] width 101 height 15
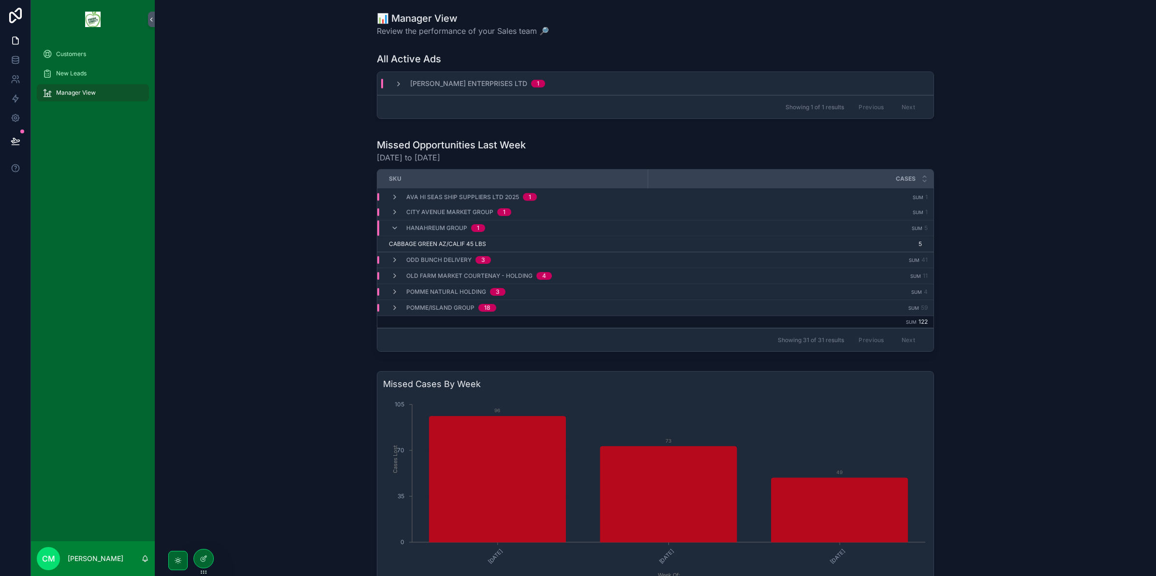
click at [392, 222] on div "Hanahreum Group 1" at bounding box center [438, 228] width 94 height 15
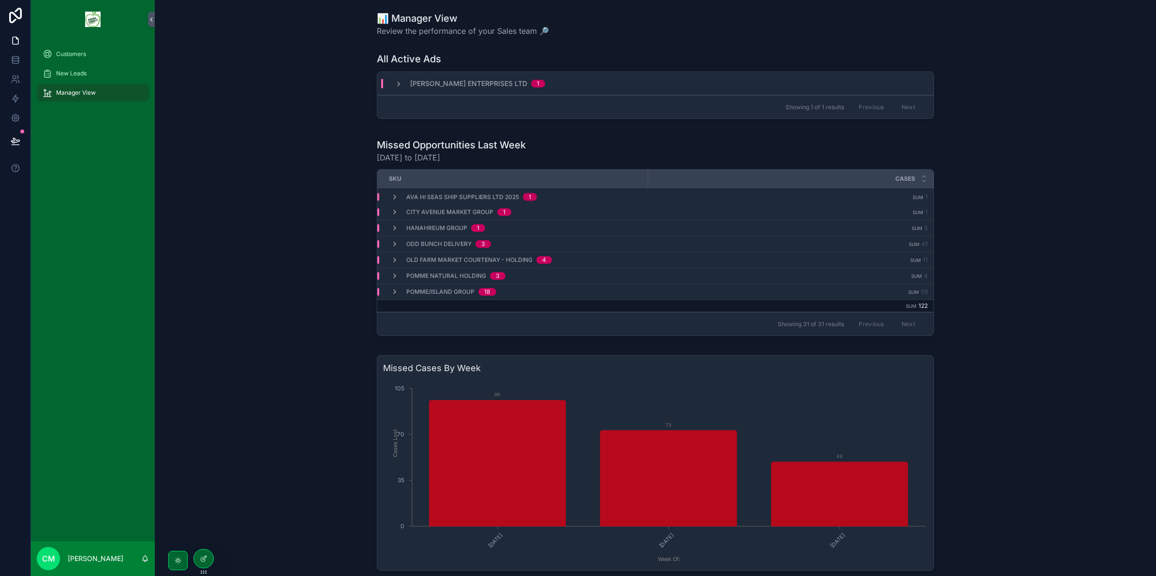
click at [391, 245] on icon "scrollable content" at bounding box center [395, 244] width 8 height 8
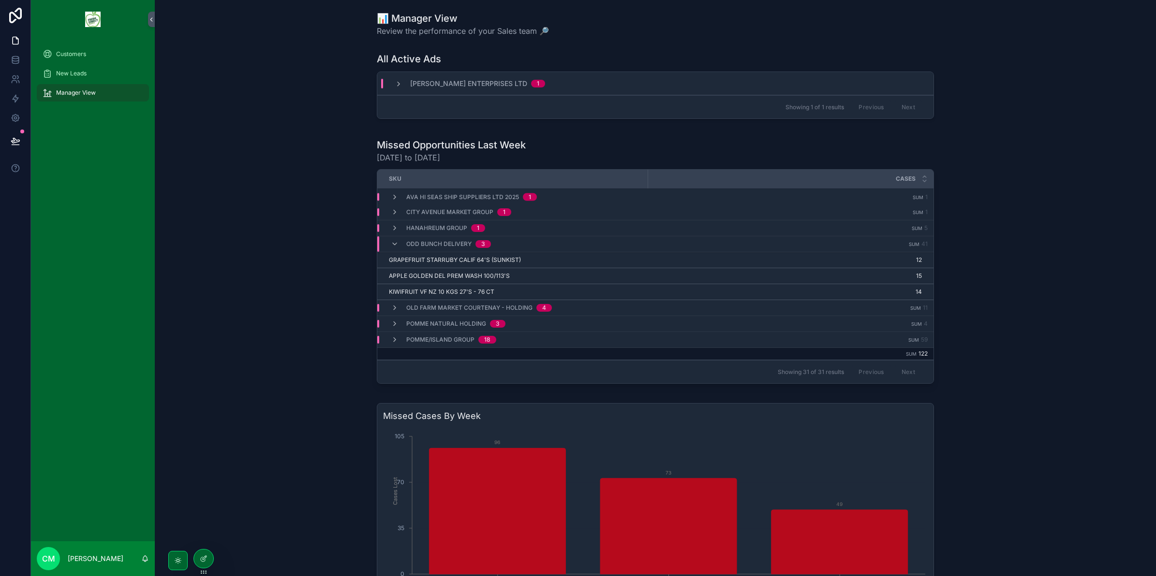
click at [424, 276] on span "APPLE GOLDEN DEL PREM WASH 100/113'S" at bounding box center [449, 276] width 121 height 8
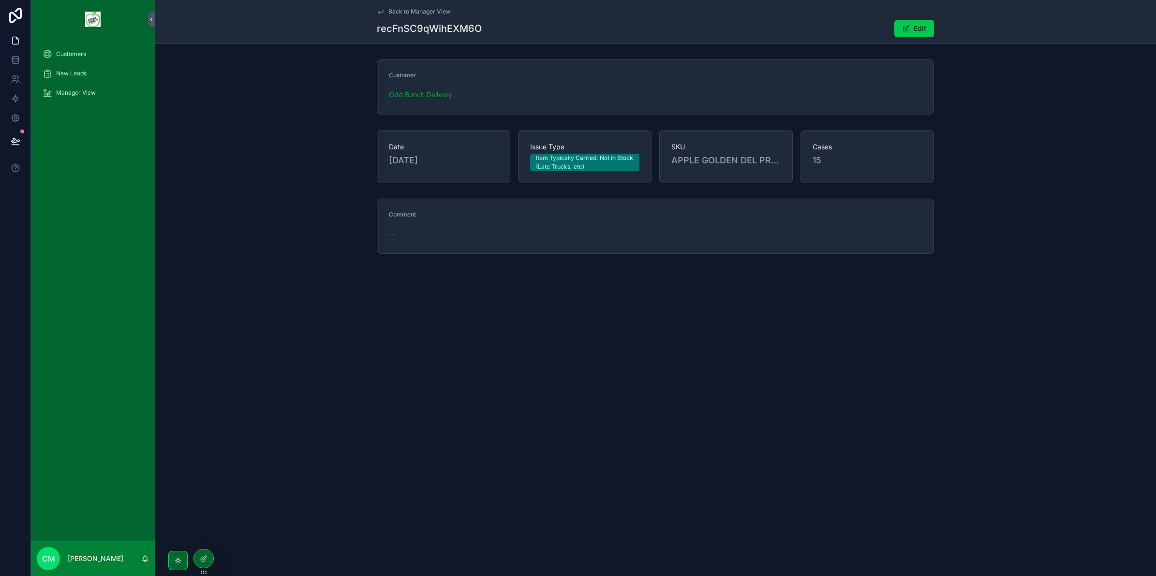
click at [402, 8] on span "Back to Manager View" at bounding box center [419, 12] width 62 height 8
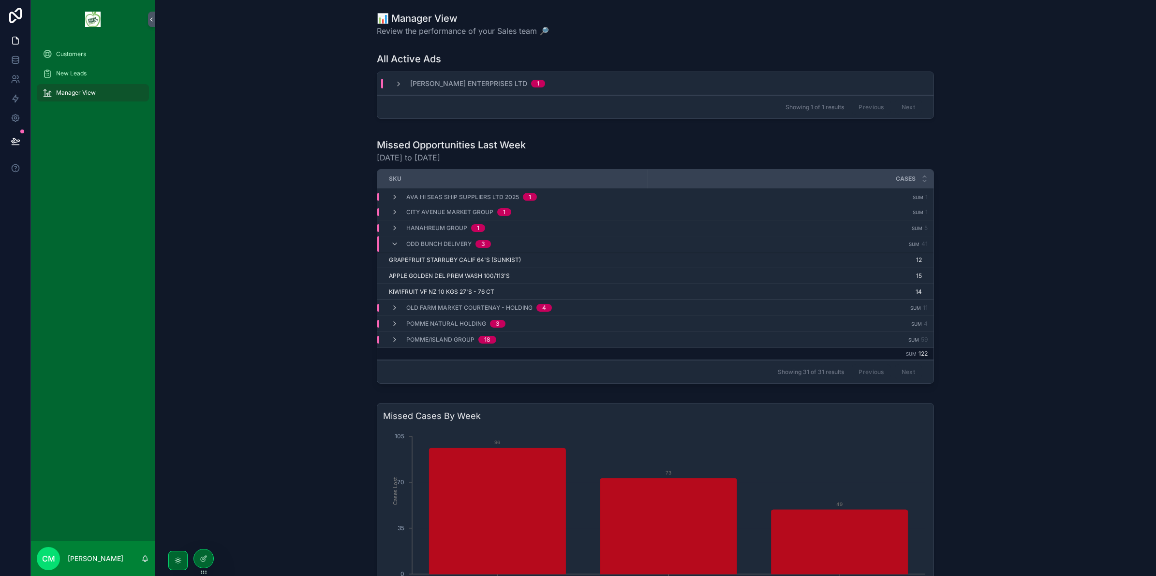
click at [391, 243] on icon "scrollable content" at bounding box center [395, 244] width 8 height 8
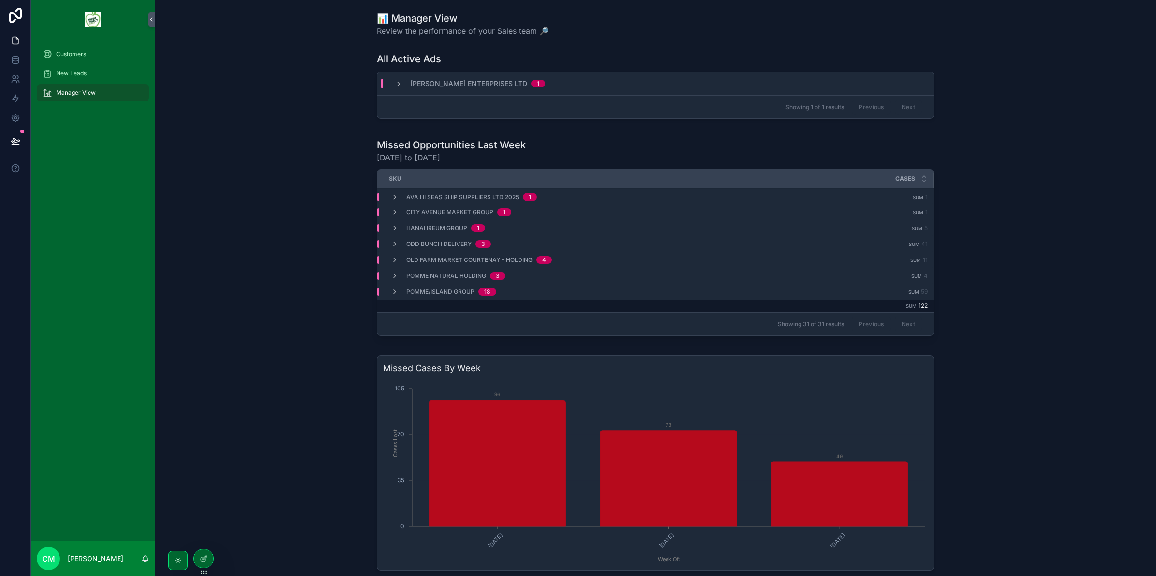
click at [392, 243] on icon "scrollable content" at bounding box center [395, 244] width 8 height 8
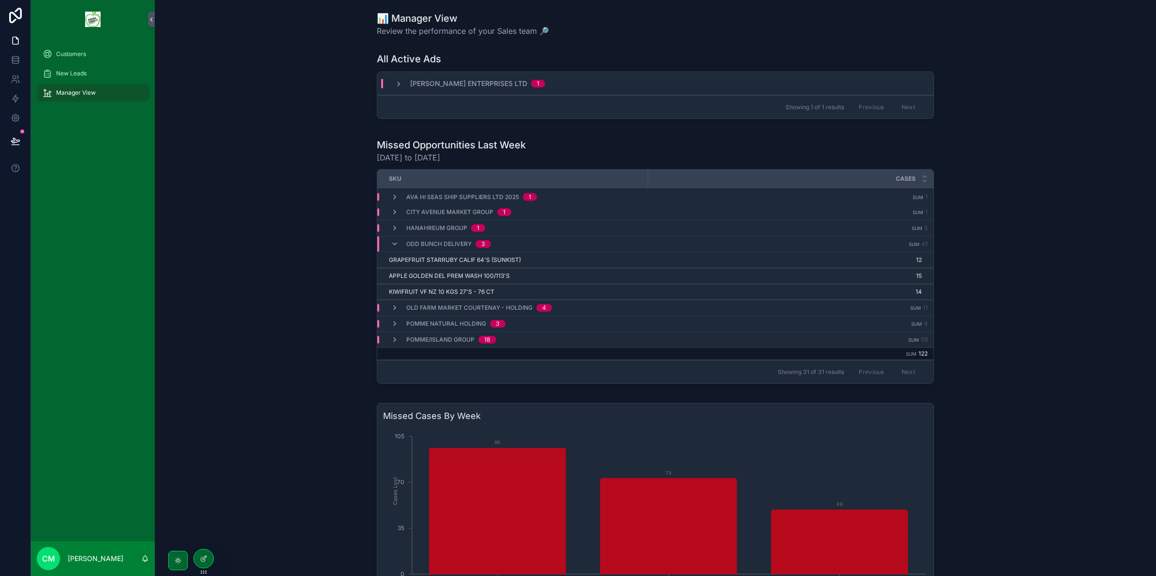
click at [392, 242] on icon "scrollable content" at bounding box center [395, 244] width 8 height 8
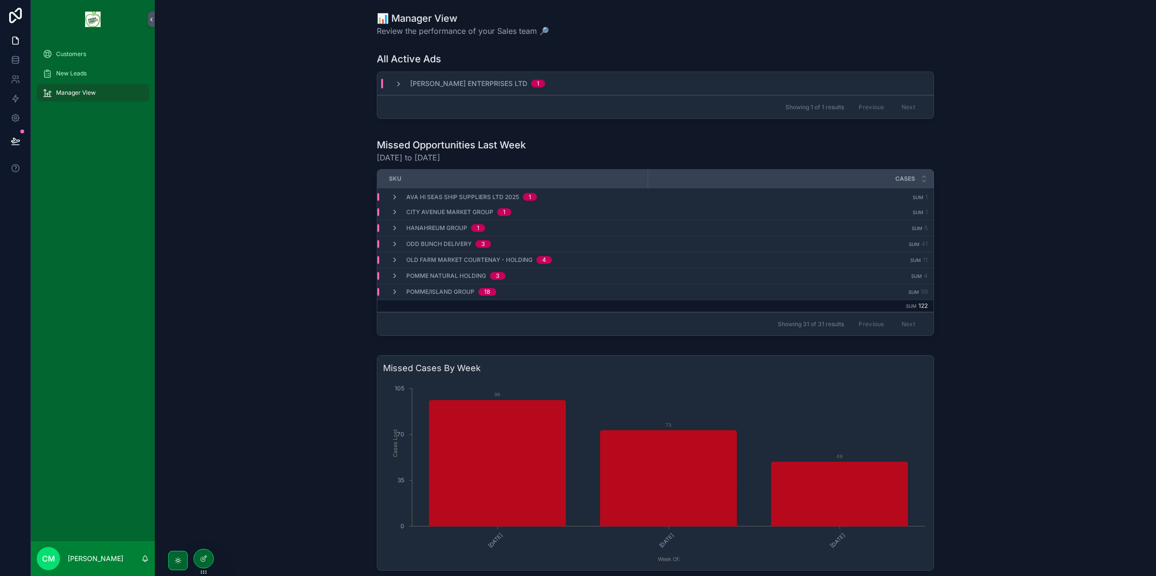
click at [391, 260] on icon "scrollable content" at bounding box center [395, 260] width 8 height 8
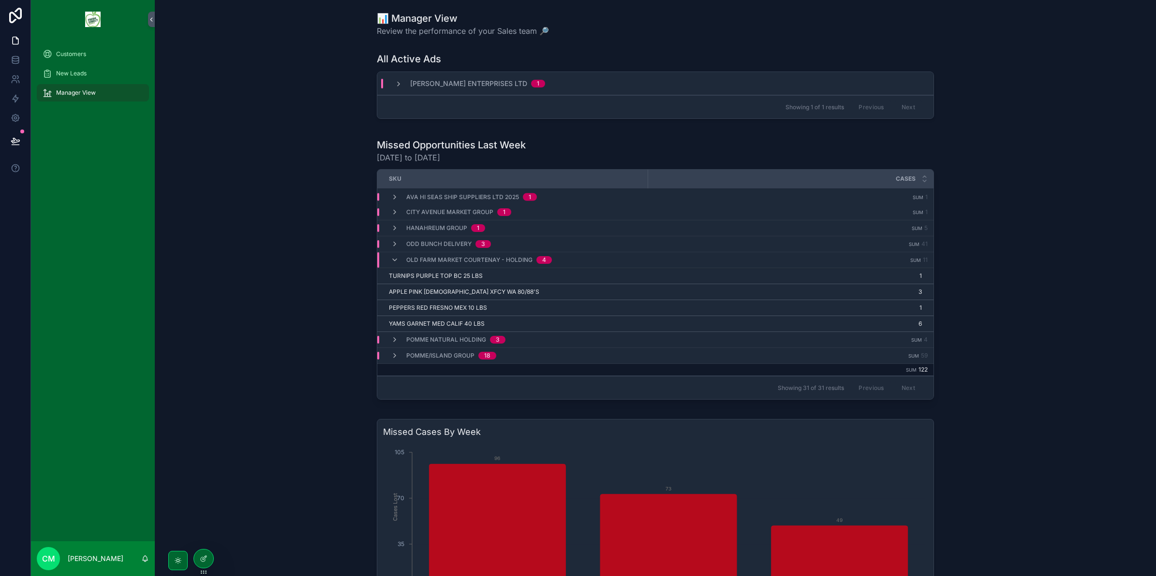
click at [391, 257] on icon "scrollable content" at bounding box center [395, 260] width 8 height 8
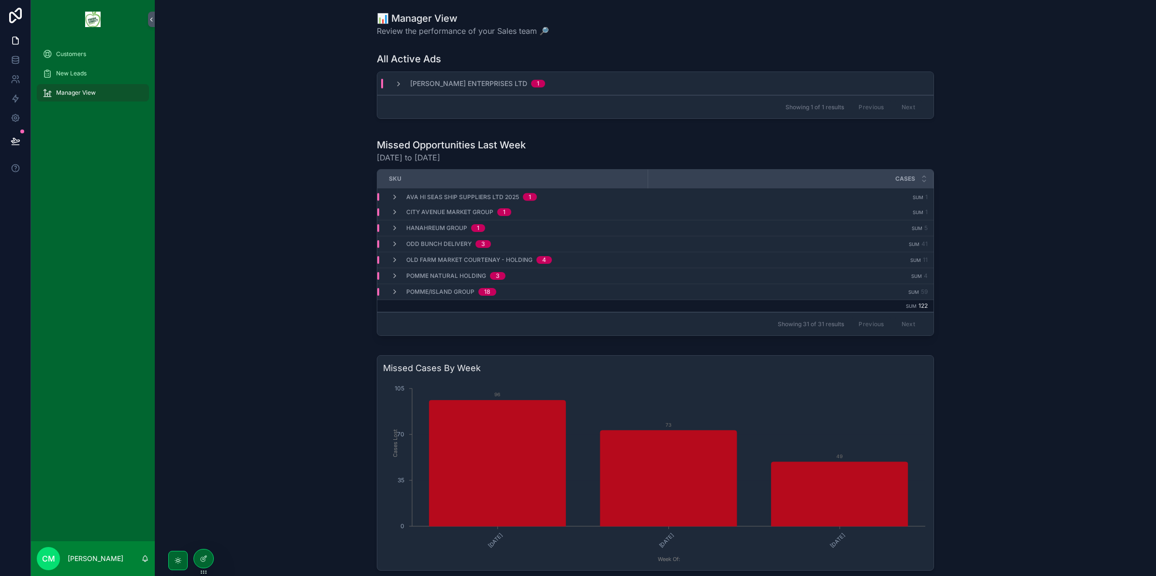
click at [197, 557] on div at bounding box center [203, 559] width 19 height 18
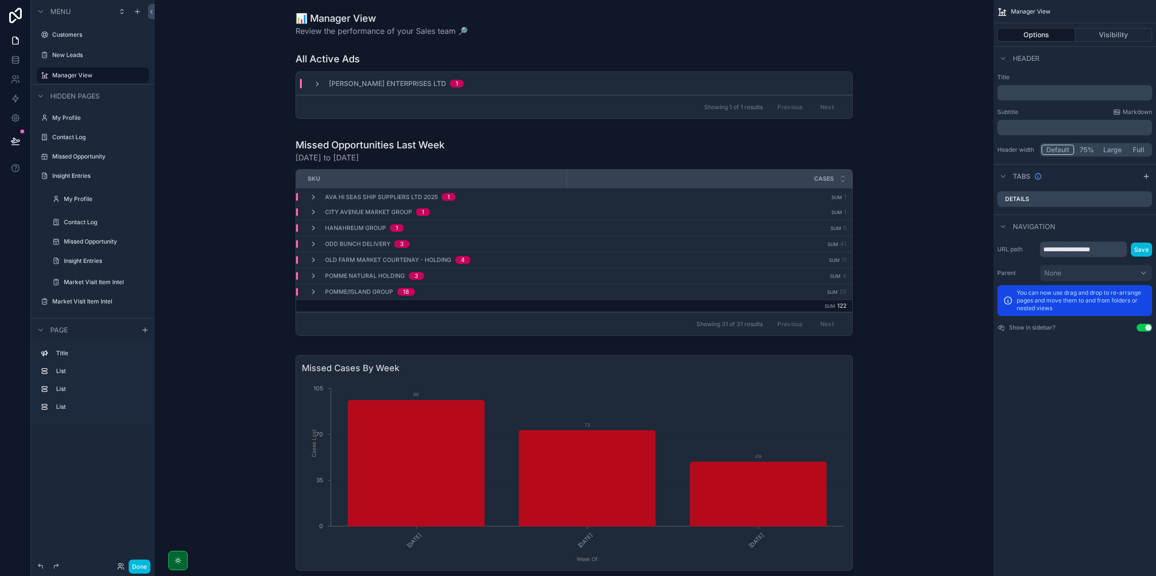
click at [309, 241] on icon "scrollable content" at bounding box center [313, 244] width 8 height 8
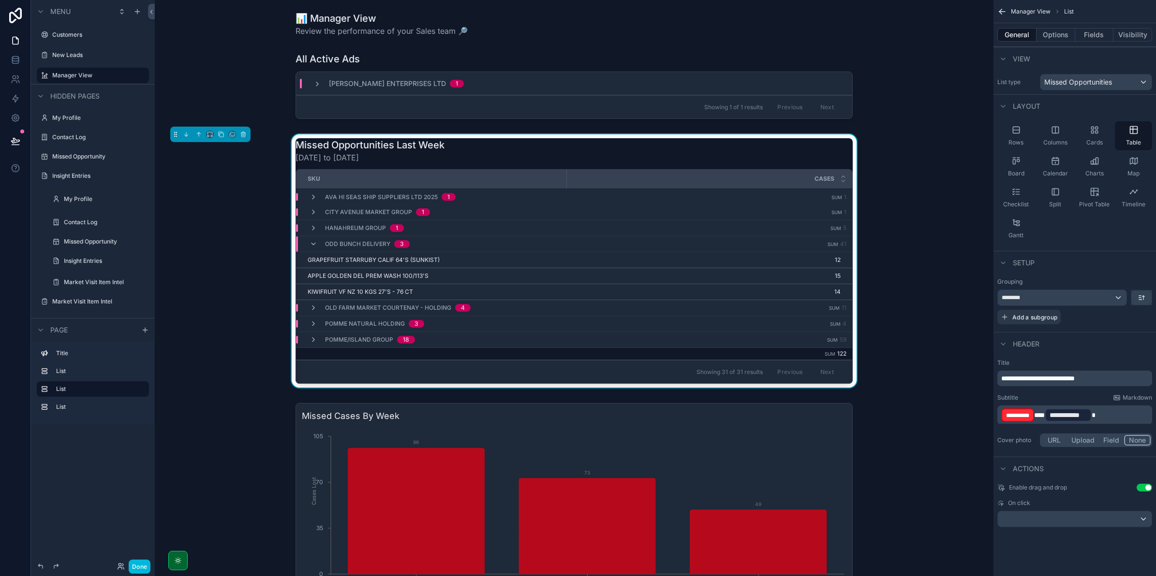
click at [1079, 35] on button "Fields" at bounding box center [1094, 35] width 39 height 14
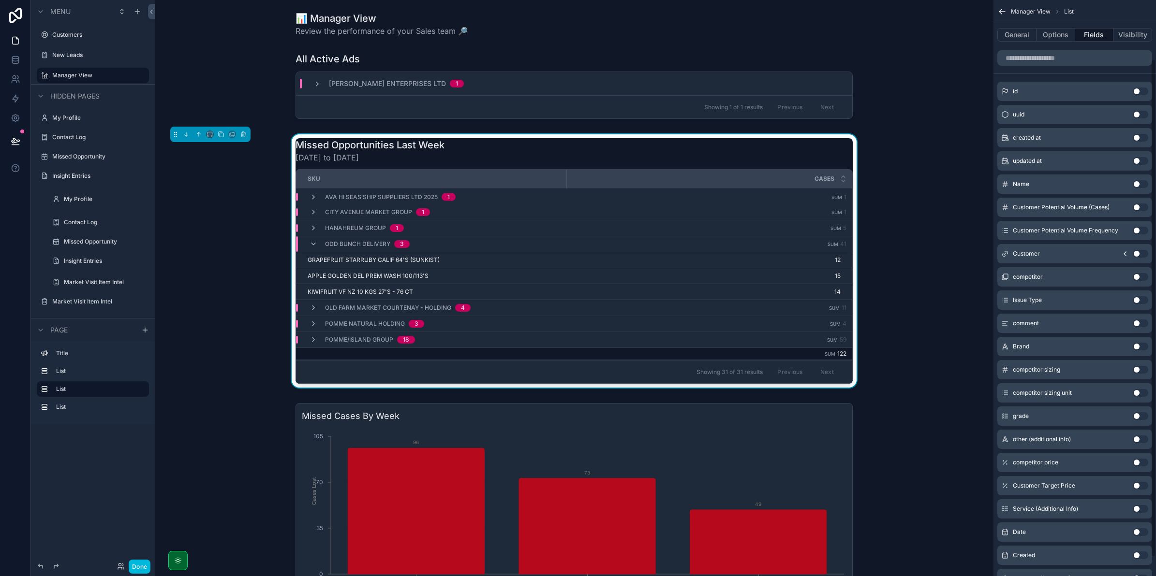
scroll to position [30, 0]
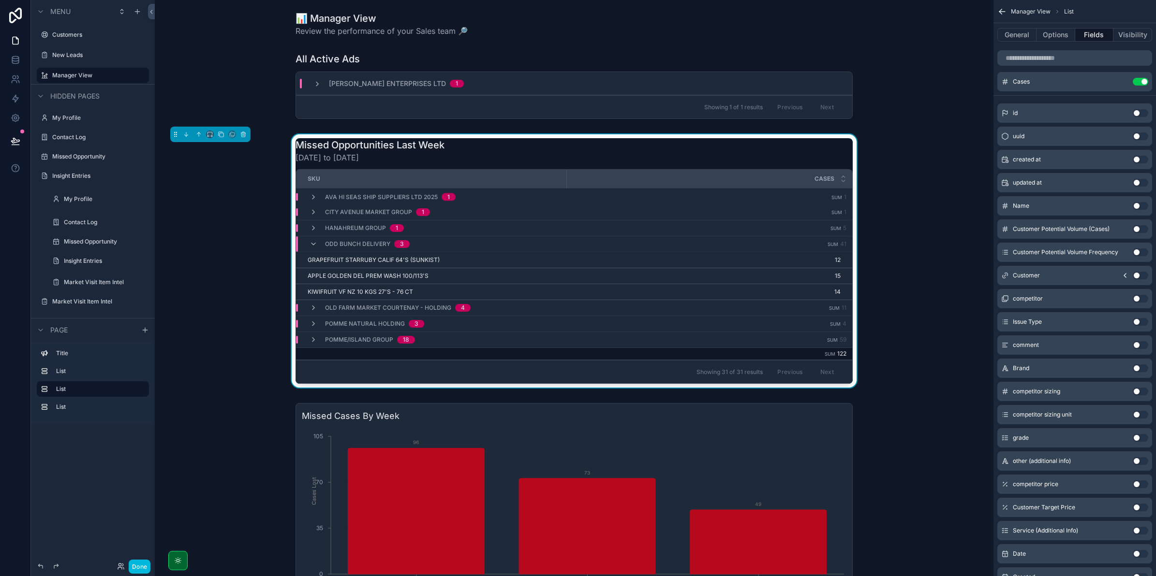
click at [1136, 343] on button "Use setting" at bounding box center [1139, 345] width 15 height 8
click at [312, 243] on icon "scrollable content" at bounding box center [313, 244] width 8 height 8
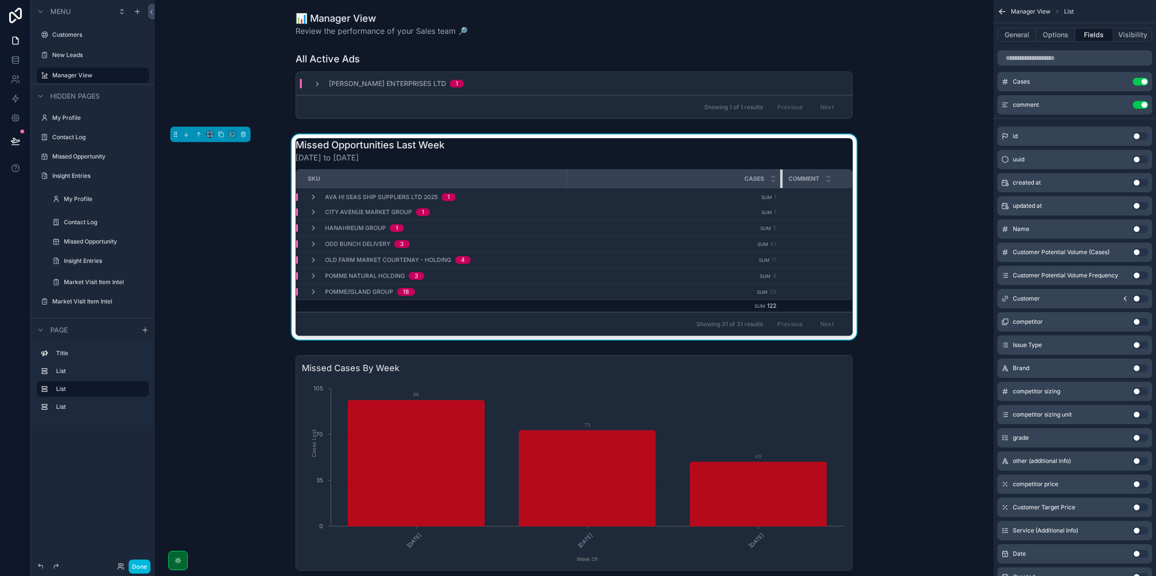
drag, startPoint x: 722, startPoint y: 177, endPoint x: 777, endPoint y: 175, distance: 54.7
click at [780, 175] on div "scrollable content" at bounding box center [782, 179] width 4 height 18
click at [309, 244] on icon "scrollable content" at bounding box center [313, 244] width 8 height 8
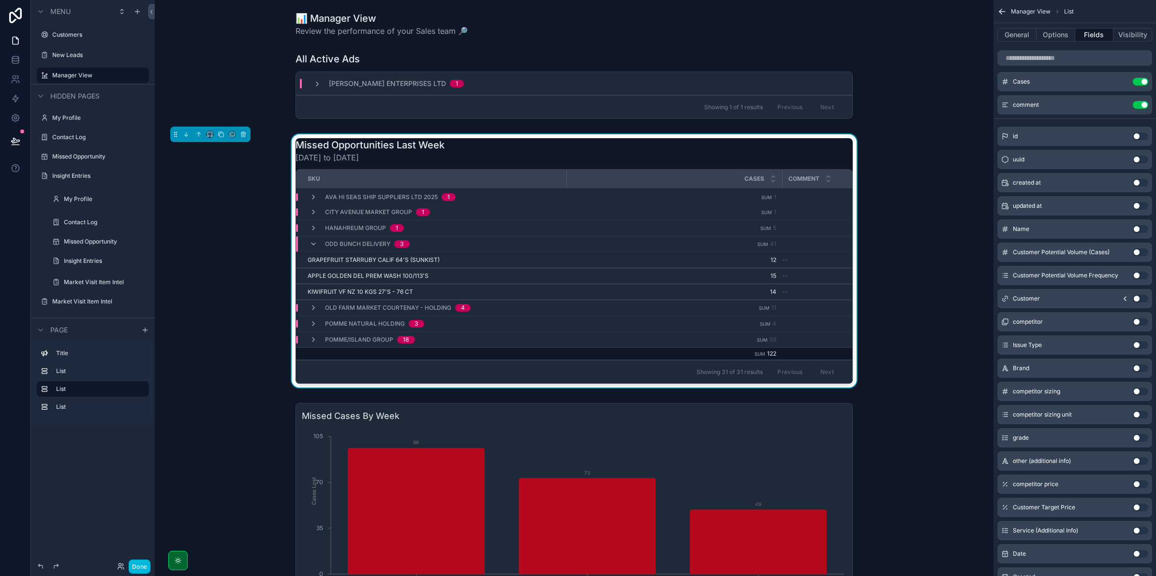
click at [309, 225] on icon "scrollable content" at bounding box center [313, 228] width 8 height 8
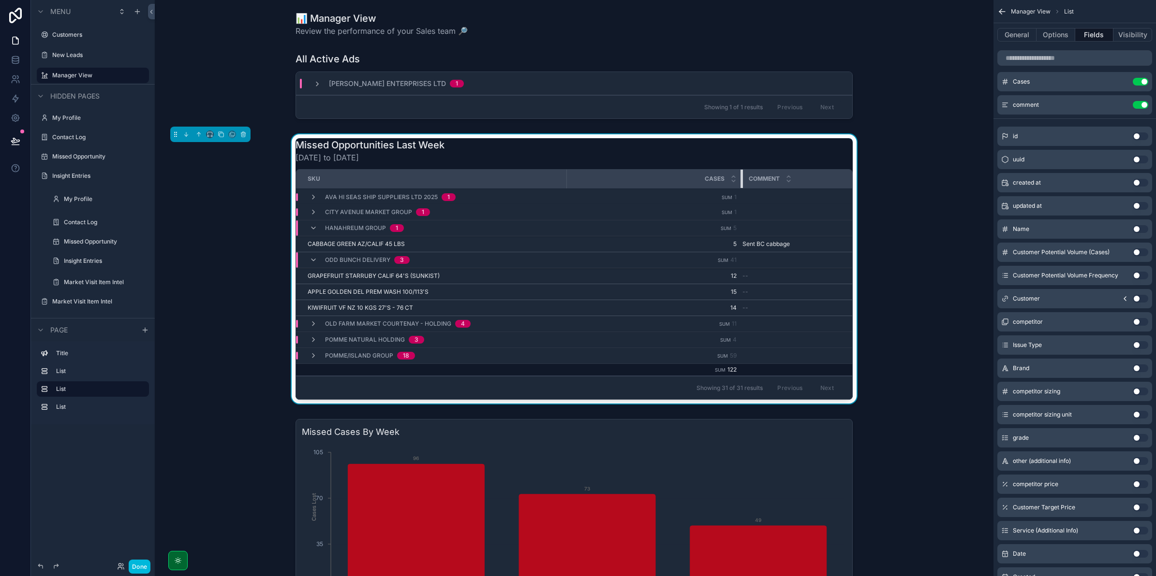
drag, startPoint x: 778, startPoint y: 181, endPoint x: 738, endPoint y: 186, distance: 39.9
click at [740, 186] on div "scrollable content" at bounding box center [742, 179] width 4 height 18
click at [312, 224] on icon "scrollable content" at bounding box center [313, 228] width 8 height 8
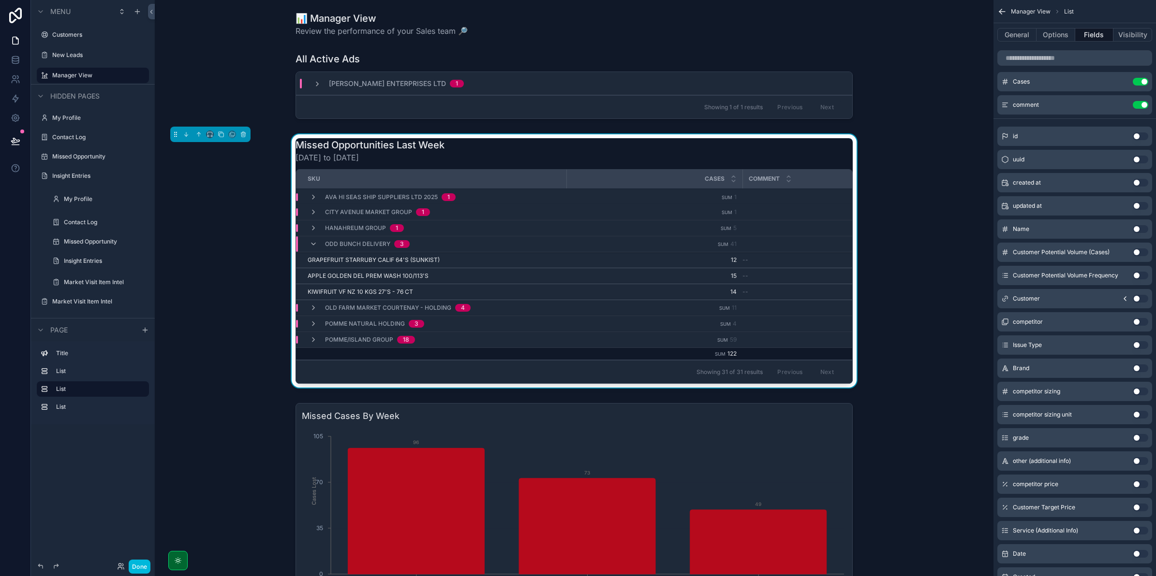
click at [312, 208] on icon "scrollable content" at bounding box center [313, 212] width 8 height 8
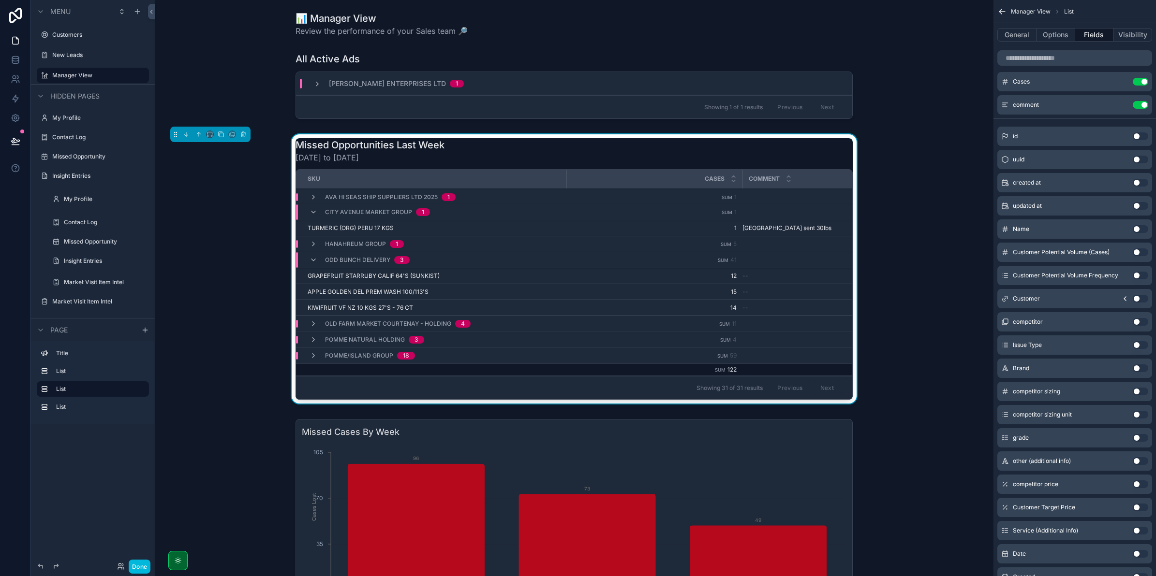
click at [312, 209] on icon "scrollable content" at bounding box center [313, 212] width 8 height 8
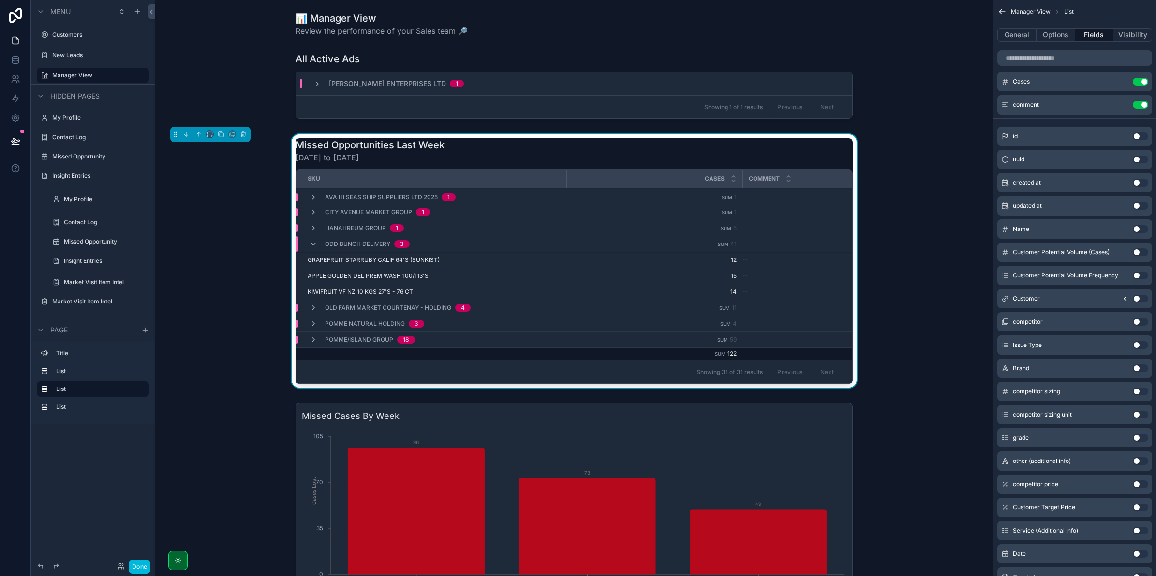
click at [309, 199] on icon "scrollable content" at bounding box center [313, 197] width 8 height 8
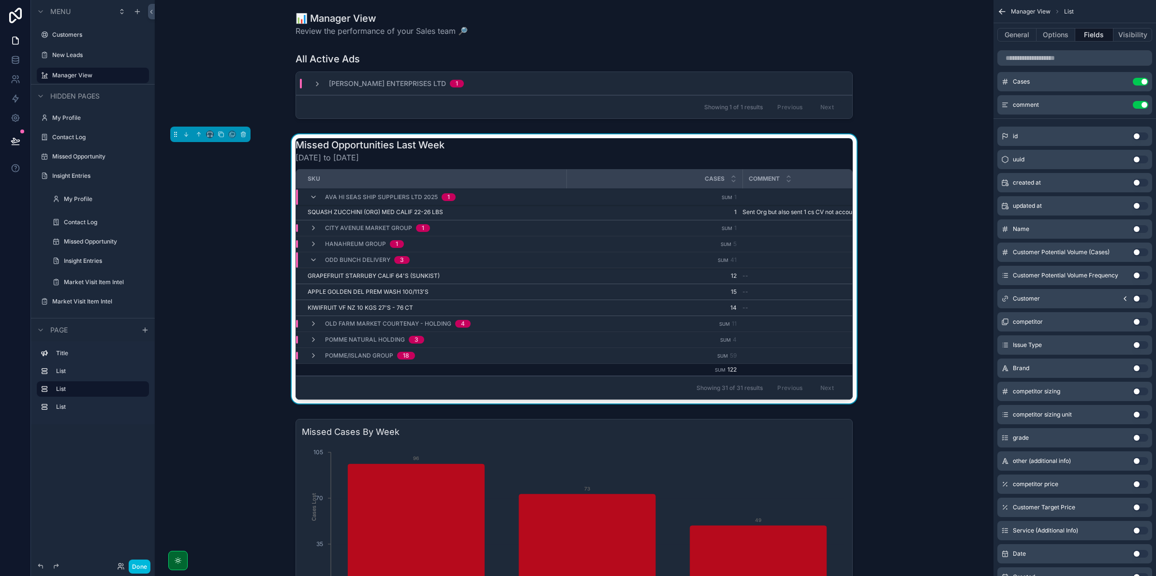
click at [925, 227] on div "Missed Opportunities Last Week 9/29/2025 to 10/6/2025 SKU Cases Comment Ava Hi …" at bounding box center [573, 270] width 823 height 273
click at [866, 211] on div "Missed Opportunities Last Week 9/29/2025 to 10/6/2025 SKU Cases Comment Ava Hi …" at bounding box center [573, 270] width 823 height 273
click at [314, 198] on div "Ava Hi Seas Ship Suppliers Ltd 2025 1" at bounding box center [382, 197] width 146 height 15
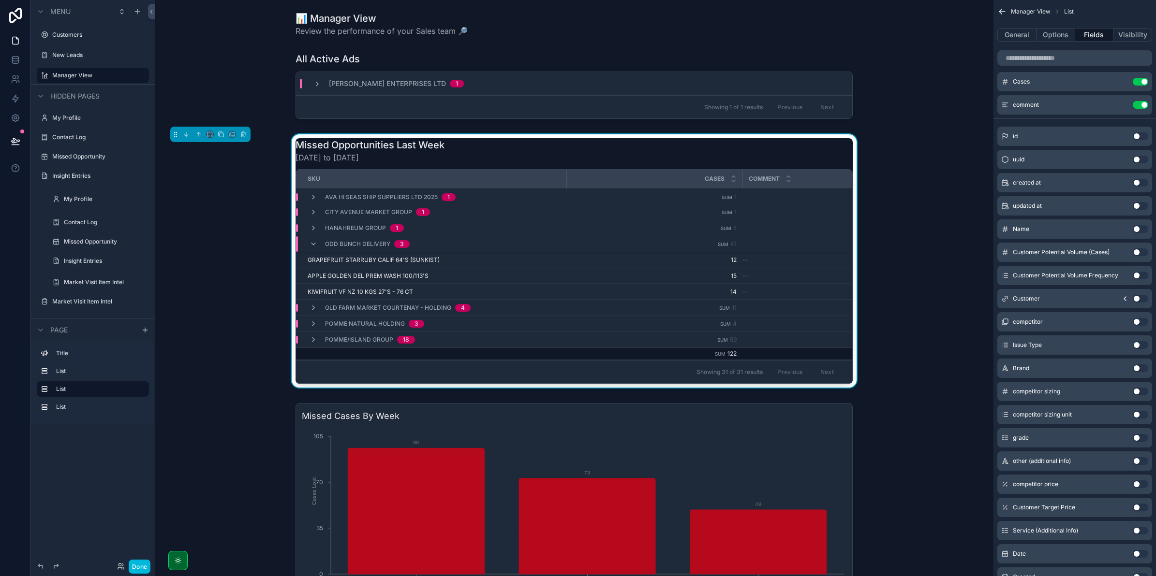
click at [314, 198] on div "Ava Hi Seas Ship Suppliers Ltd 2025 1" at bounding box center [382, 197] width 146 height 8
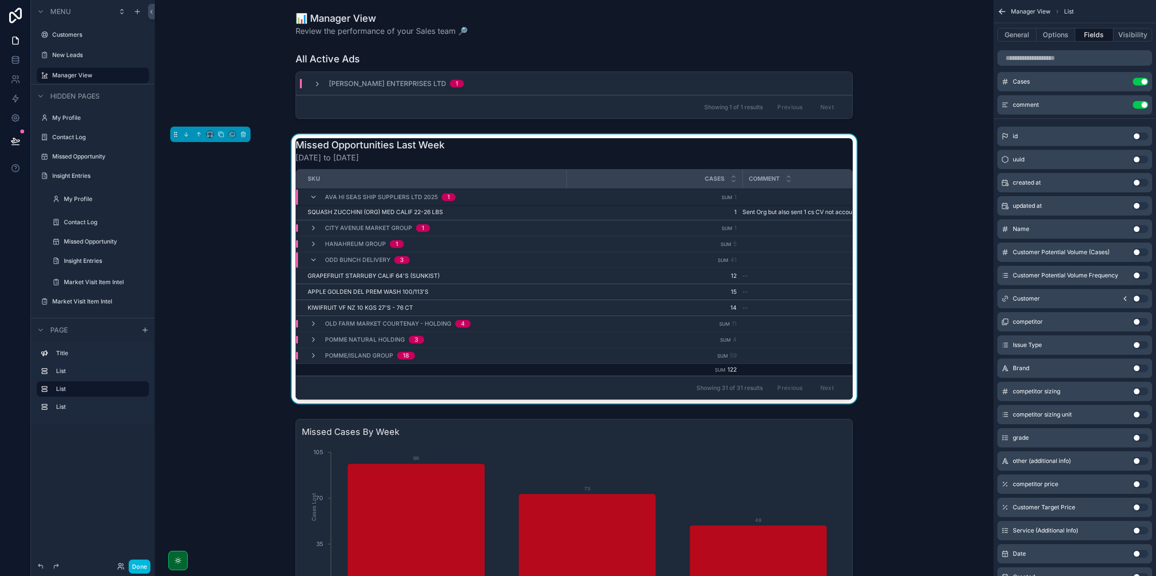
click at [314, 198] on div "Ava Hi Seas Ship Suppliers Ltd 2025 1" at bounding box center [382, 197] width 146 height 15
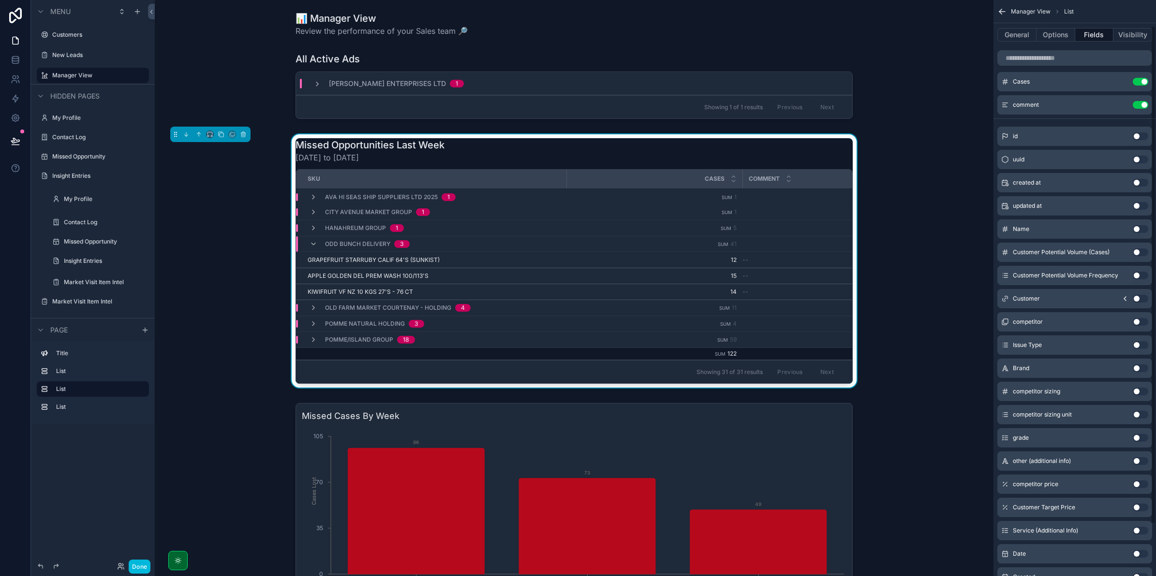
click at [1144, 104] on button "Use setting" at bounding box center [1139, 105] width 15 height 8
click at [1135, 322] on button "Use setting" at bounding box center [1139, 322] width 15 height 8
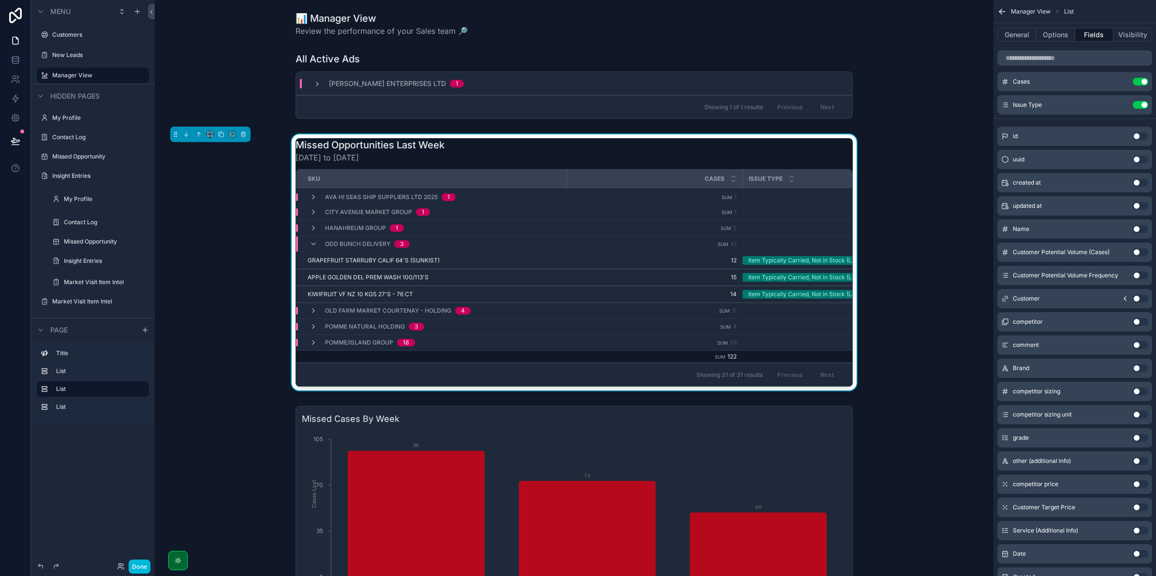
click at [313, 240] on icon "scrollable content" at bounding box center [313, 244] width 8 height 8
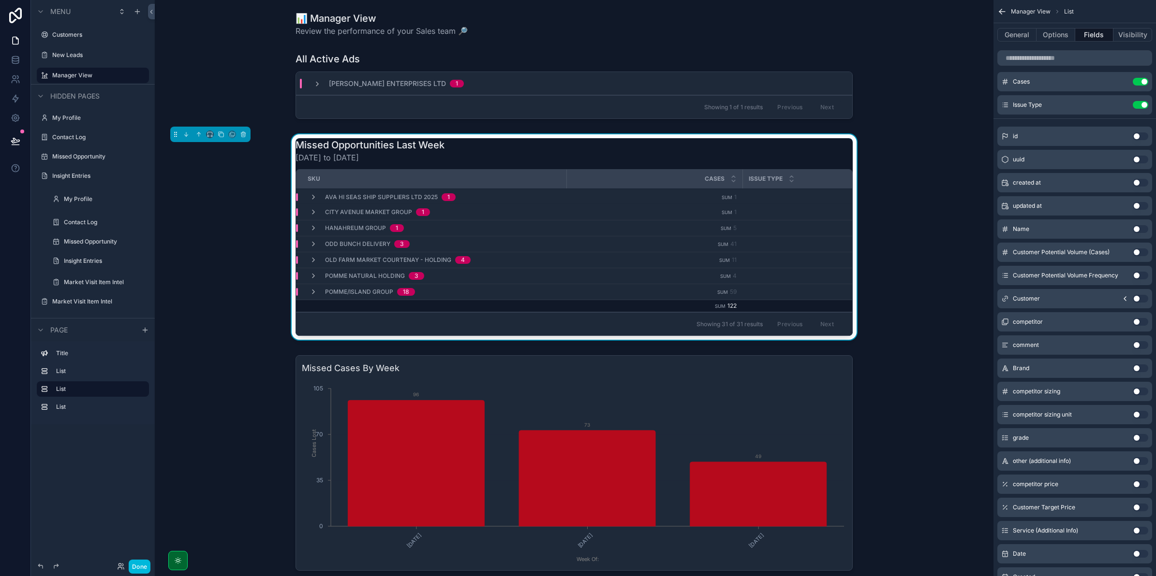
click at [306, 230] on div "Hanahreum Group 1" at bounding box center [357, 228] width 118 height 8
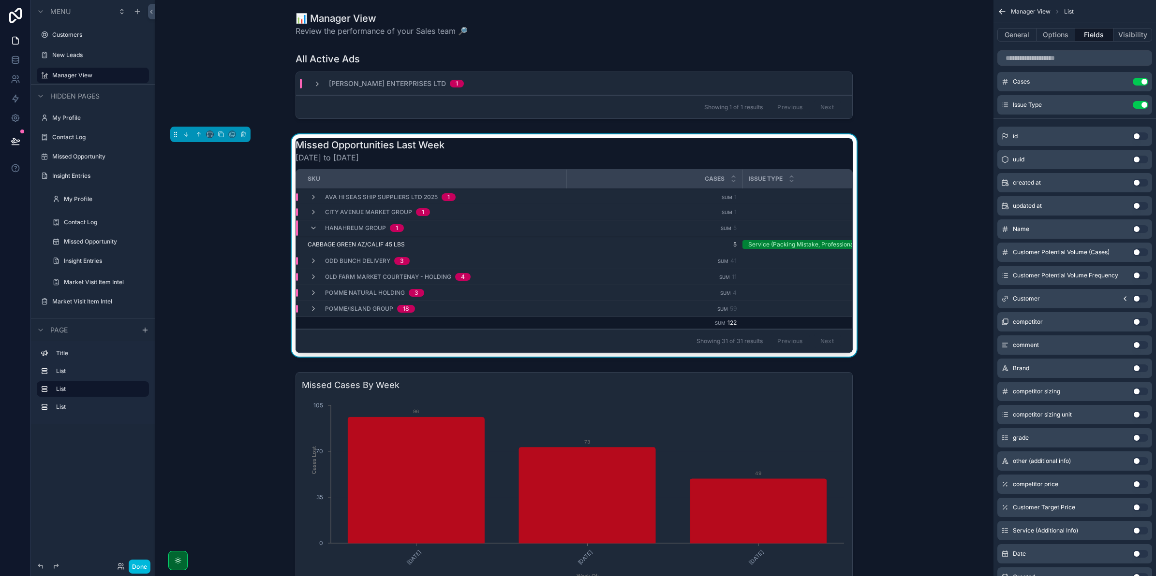
click at [309, 228] on icon "scrollable content" at bounding box center [313, 228] width 8 height 8
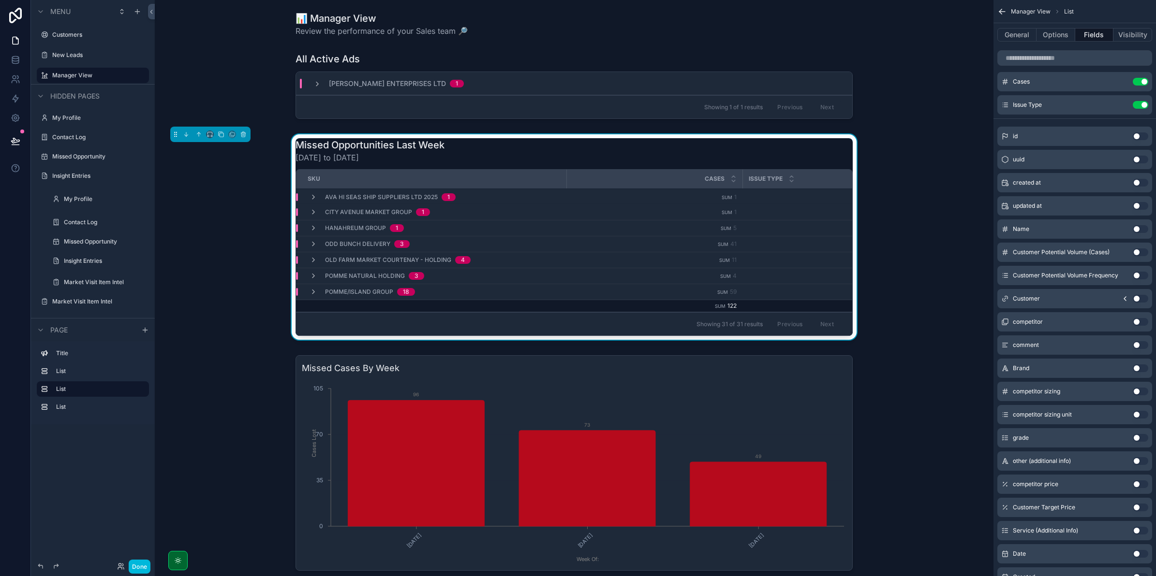
click at [305, 214] on div "City Avenue Market Group 1" at bounding box center [370, 212] width 144 height 8
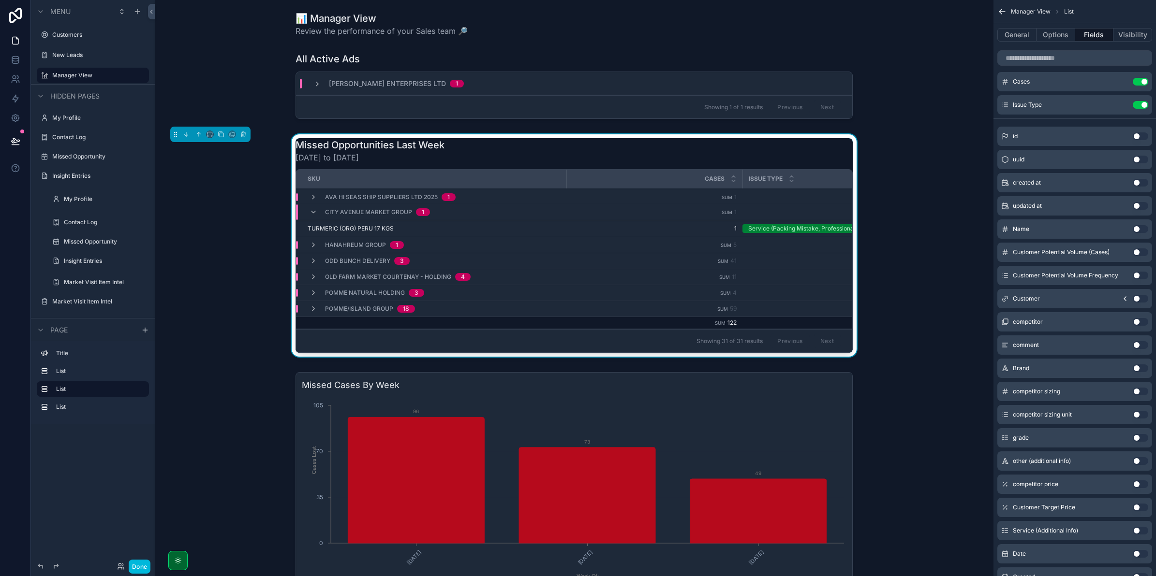
click at [305, 212] on div "City Avenue Market Group 1" at bounding box center [370, 212] width 144 height 15
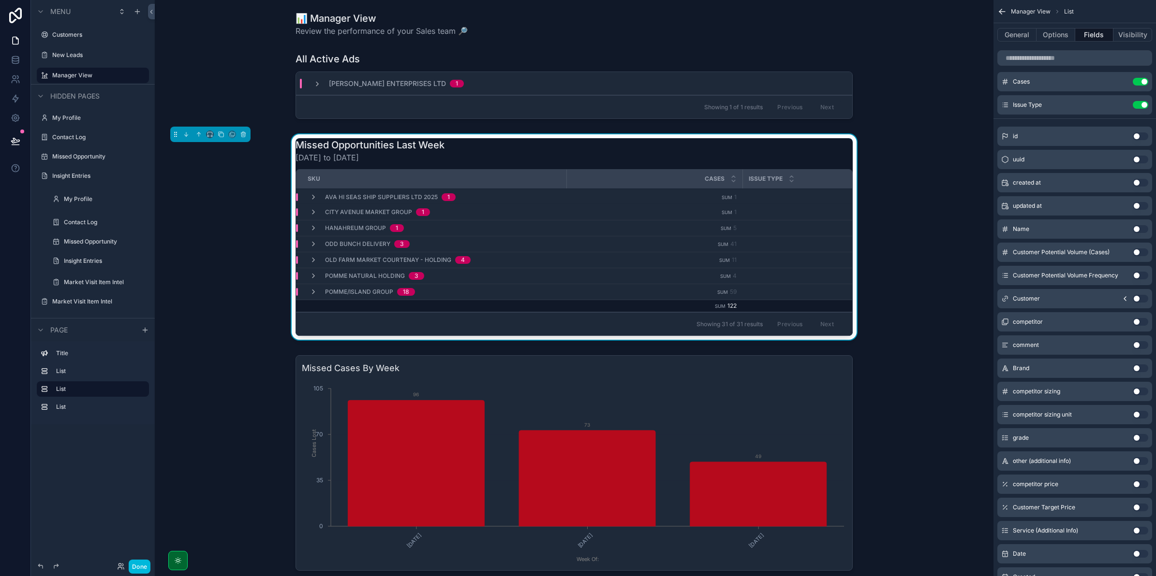
click at [310, 198] on icon "scrollable content" at bounding box center [313, 197] width 8 height 8
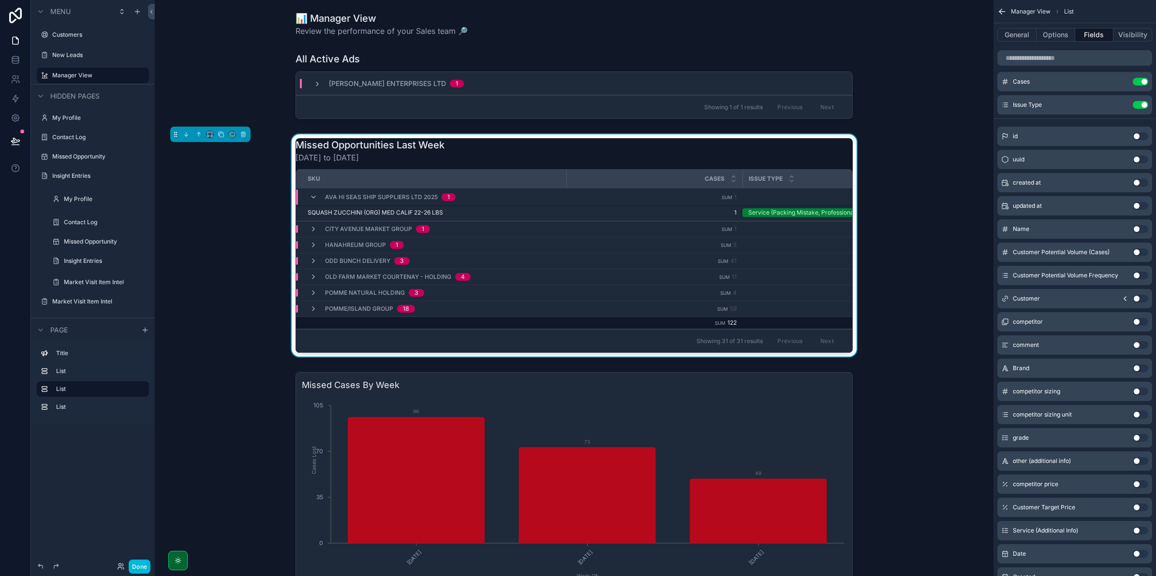
click at [310, 198] on icon "scrollable content" at bounding box center [313, 197] width 8 height 8
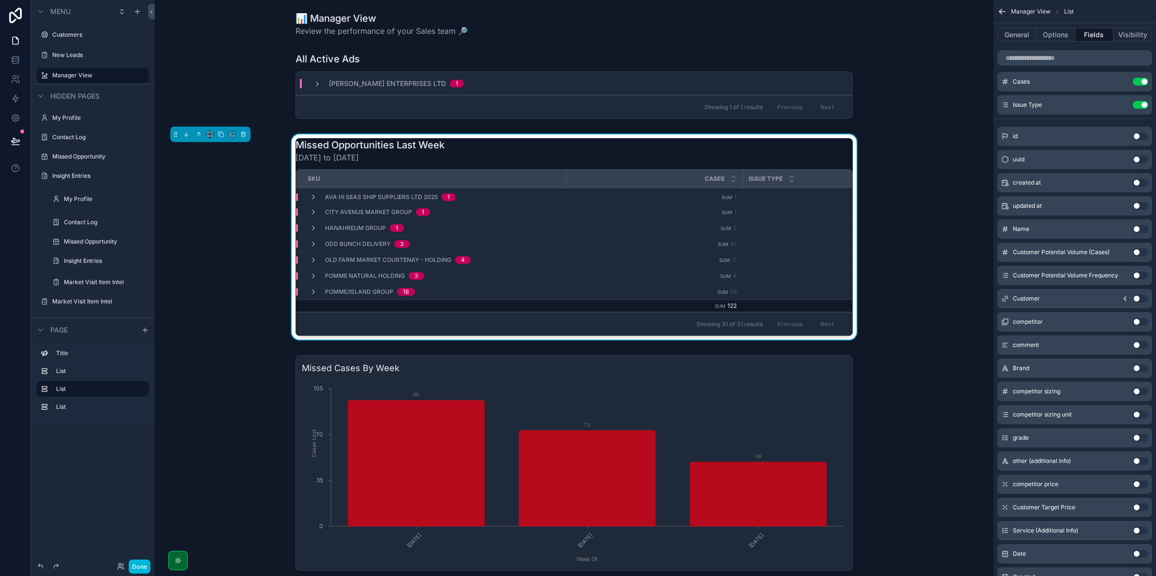
click at [310, 199] on icon "scrollable content" at bounding box center [313, 197] width 8 height 8
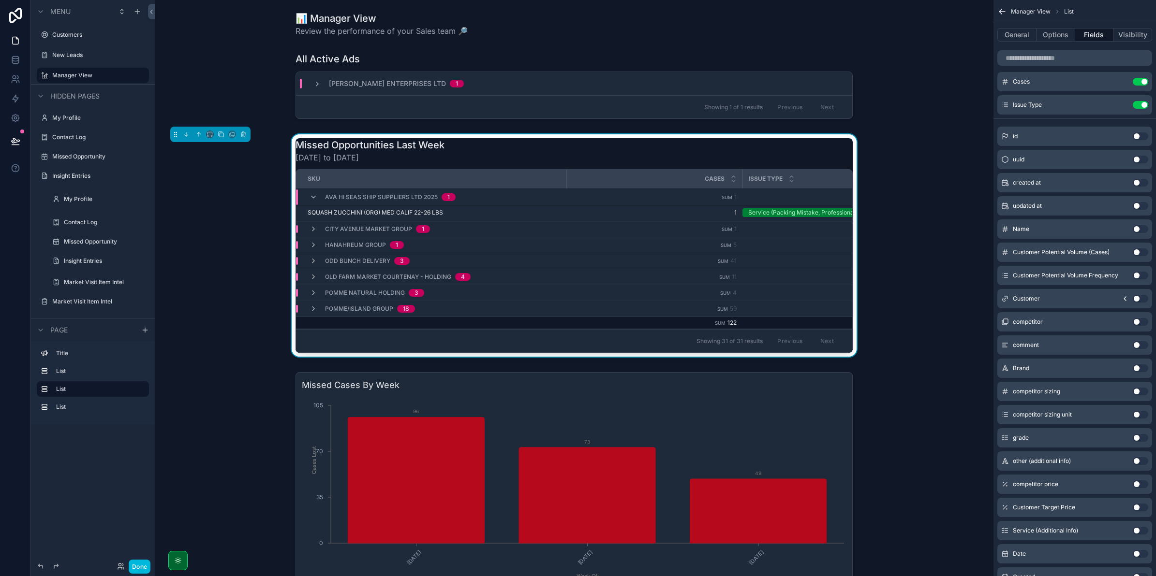
click at [310, 199] on icon "scrollable content" at bounding box center [313, 197] width 8 height 8
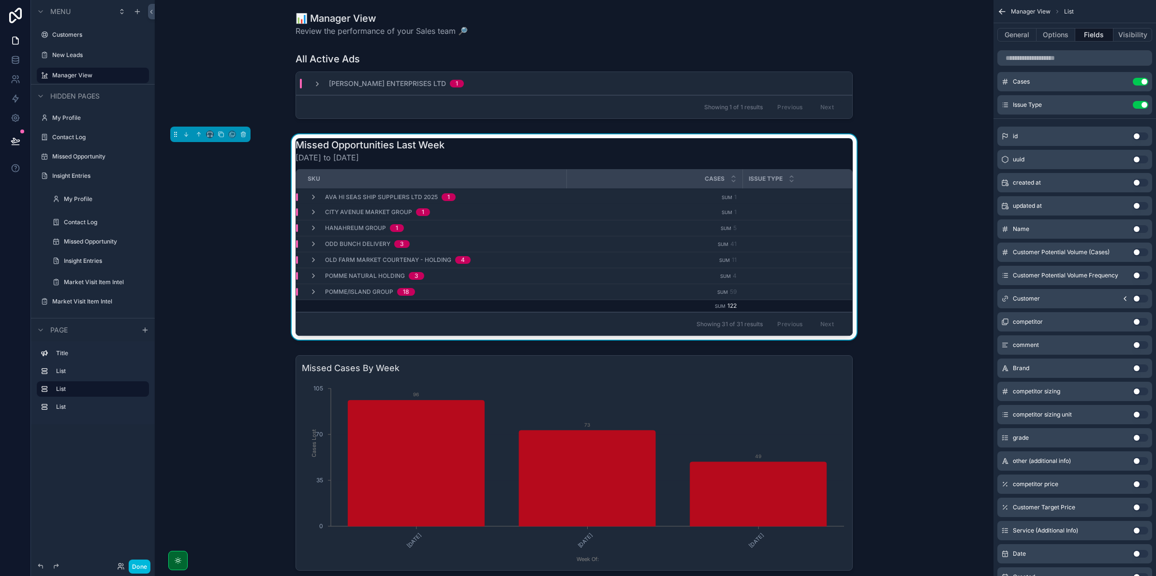
click at [312, 235] on td "Hanahreum Group 1" at bounding box center [431, 229] width 270 height 16
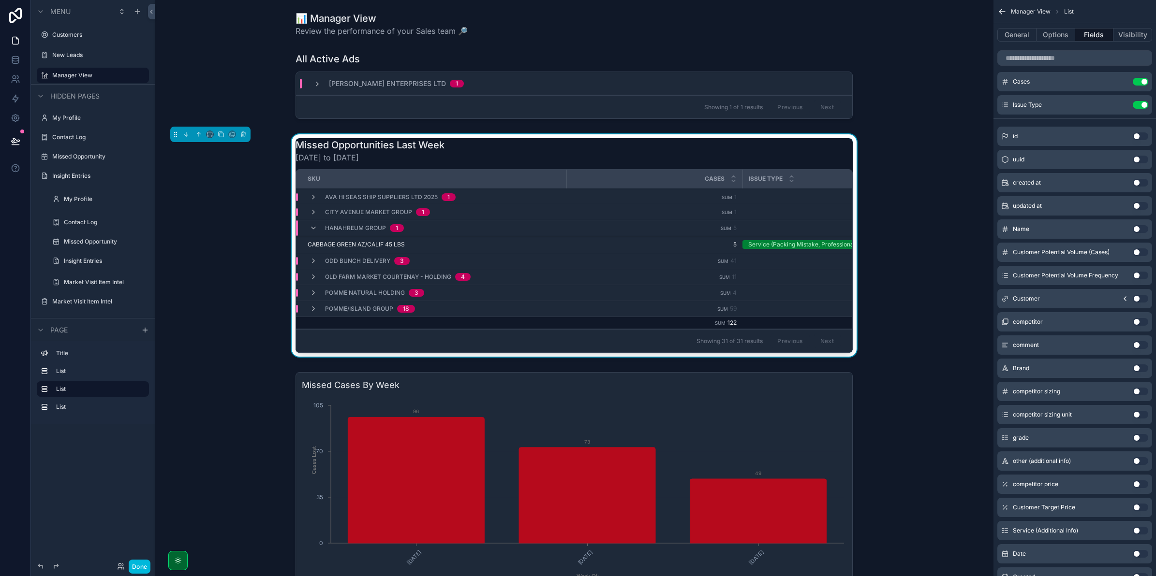
click at [312, 235] on div "Hanahreum Group 1" at bounding box center [356, 228] width 94 height 15
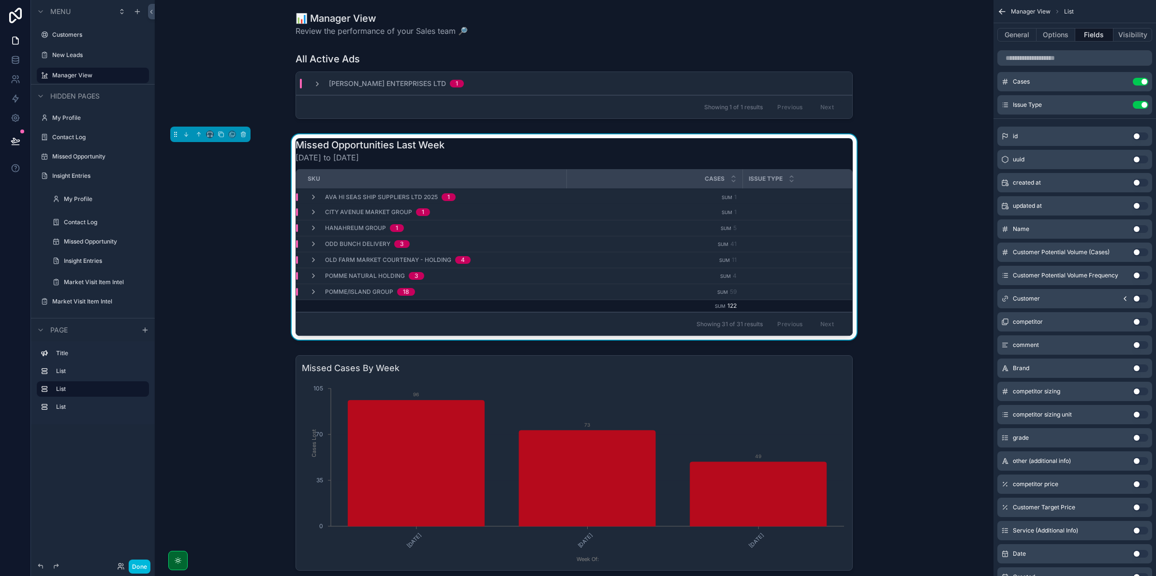
click at [312, 245] on icon "scrollable content" at bounding box center [313, 244] width 8 height 8
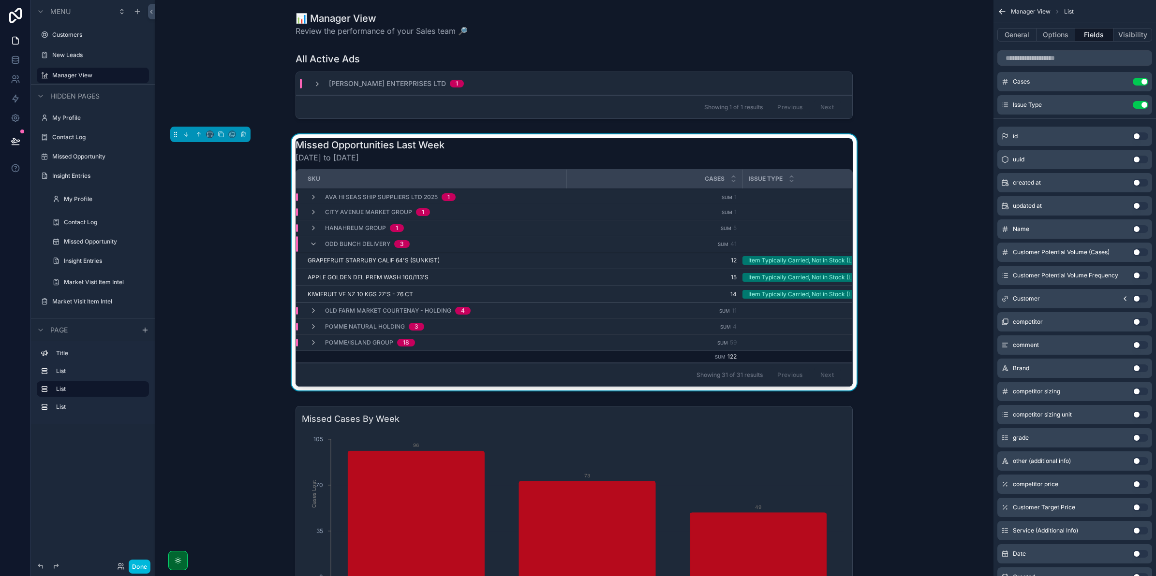
click at [312, 247] on icon "scrollable content" at bounding box center [313, 244] width 8 height 8
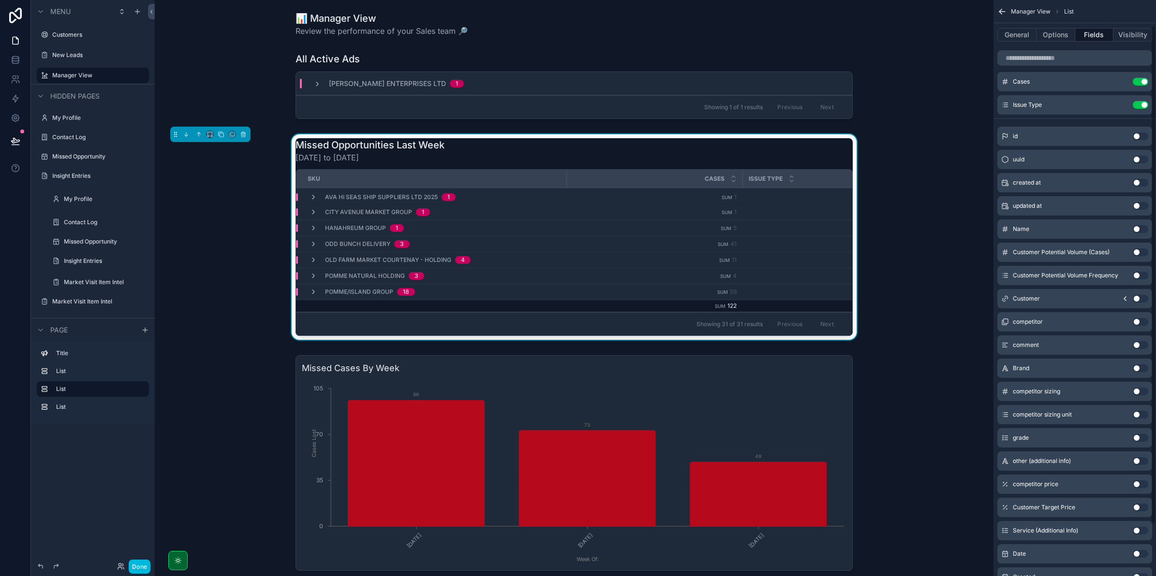
click at [0, 0] on icon "scrollable content" at bounding box center [0, 0] width 0 height 0
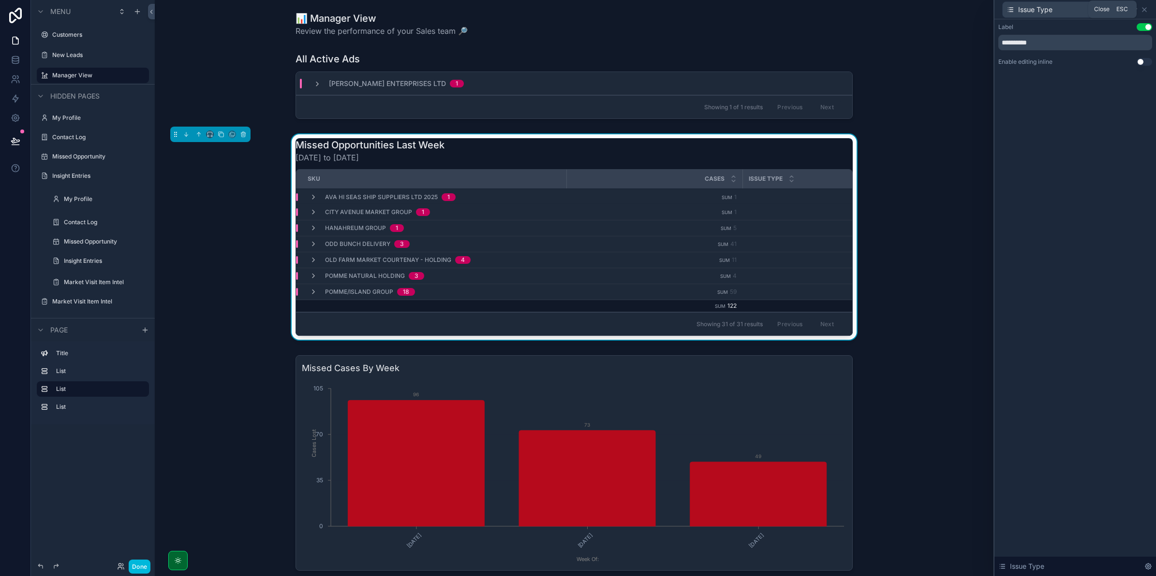
click at [1147, 6] on icon at bounding box center [1144, 10] width 8 height 8
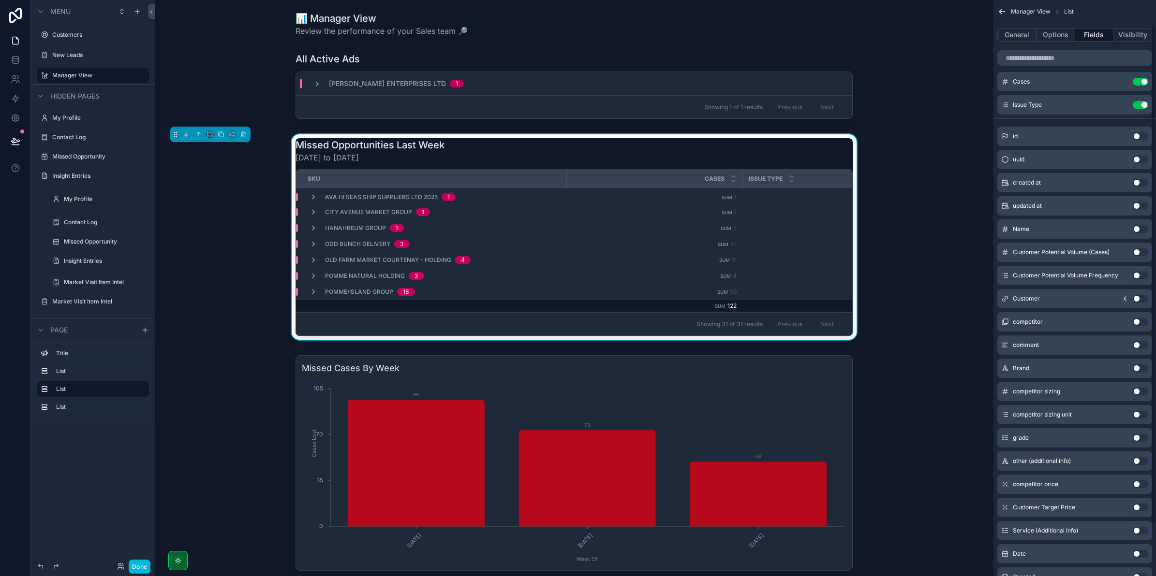
click at [1045, 30] on button "Options" at bounding box center [1055, 35] width 39 height 14
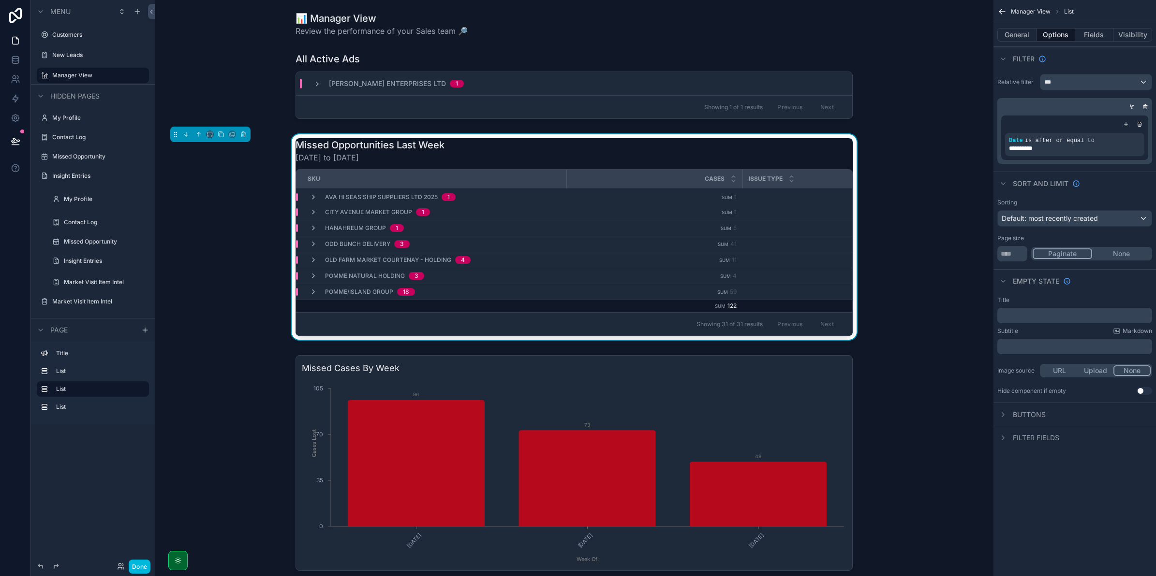
click at [1001, 15] on icon "scrollable content" at bounding box center [1002, 12] width 10 height 10
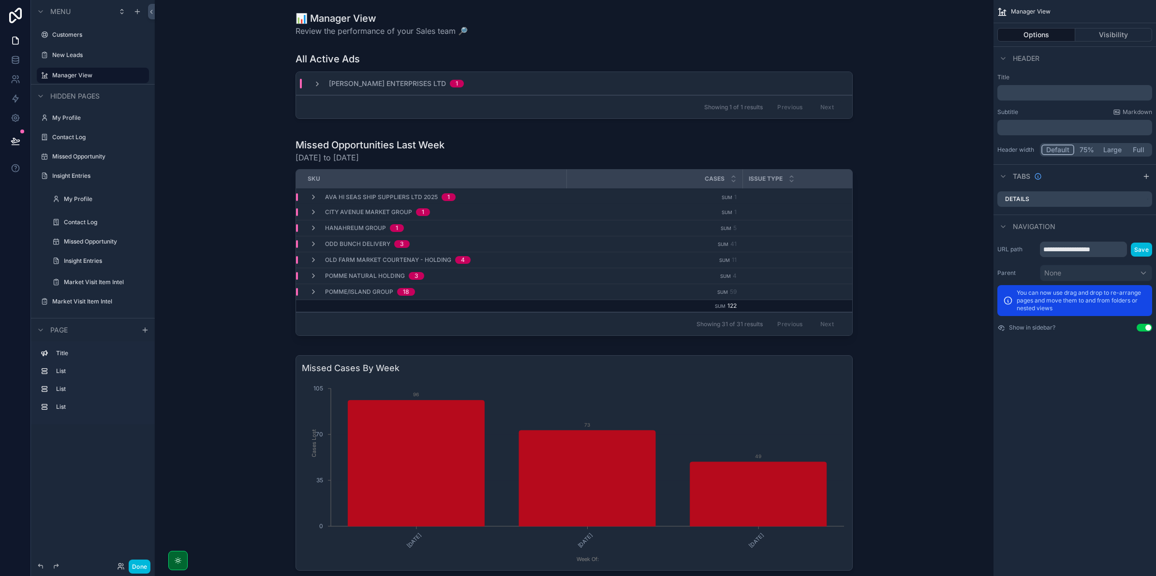
click at [88, 56] on label "New Leads" at bounding box center [97, 55] width 91 height 8
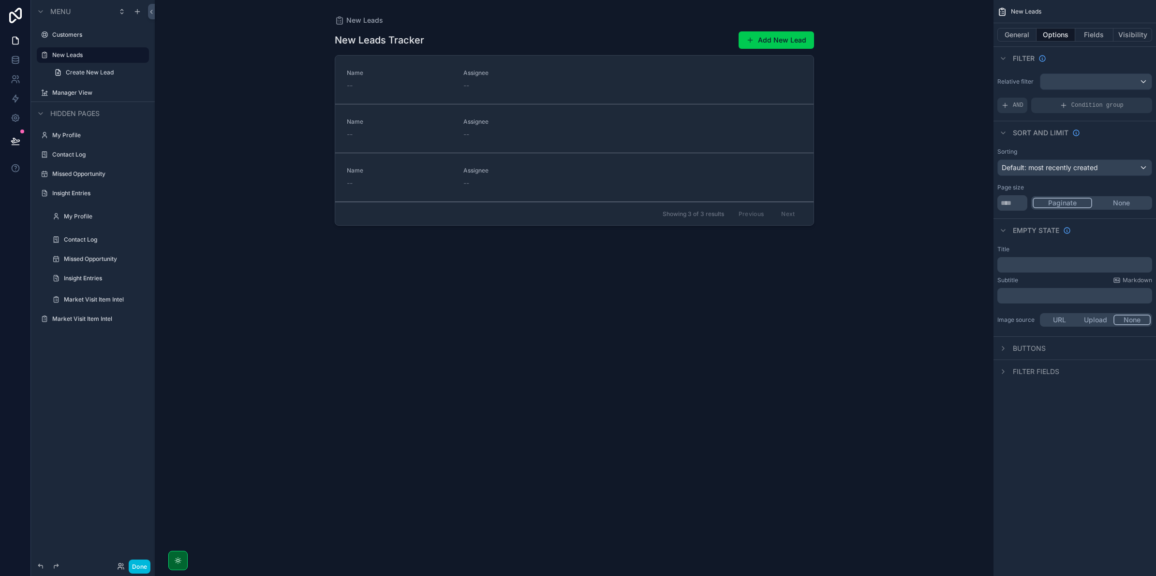
click at [86, 33] on label "Customers" at bounding box center [97, 35] width 91 height 8
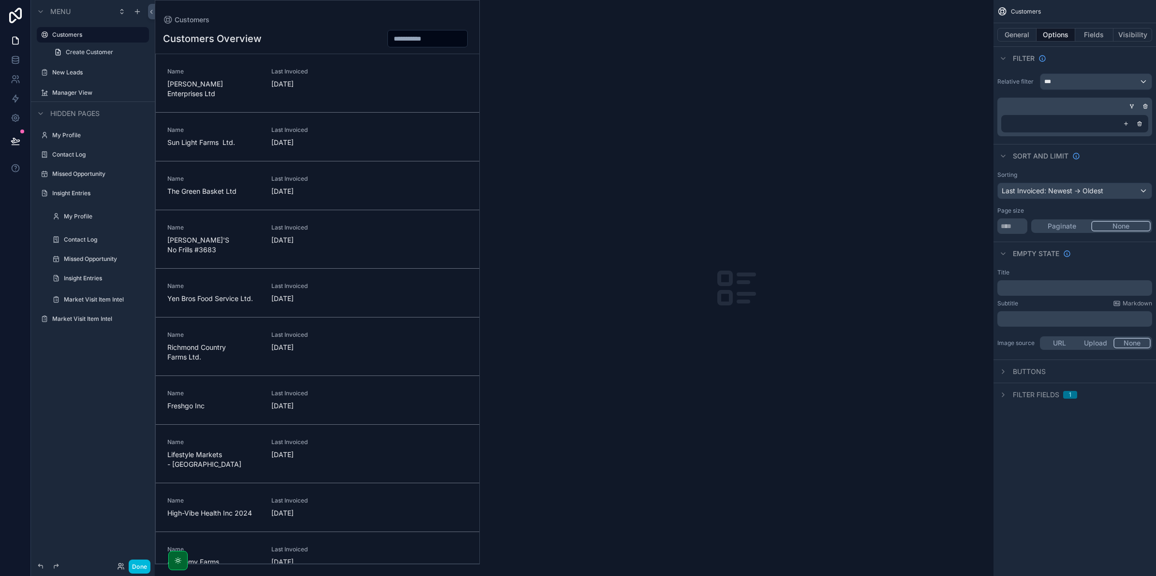
click at [70, 65] on div "New Leads" at bounding box center [93, 72] width 108 height 15
click at [67, 72] on label "New Leads" at bounding box center [97, 73] width 91 height 8
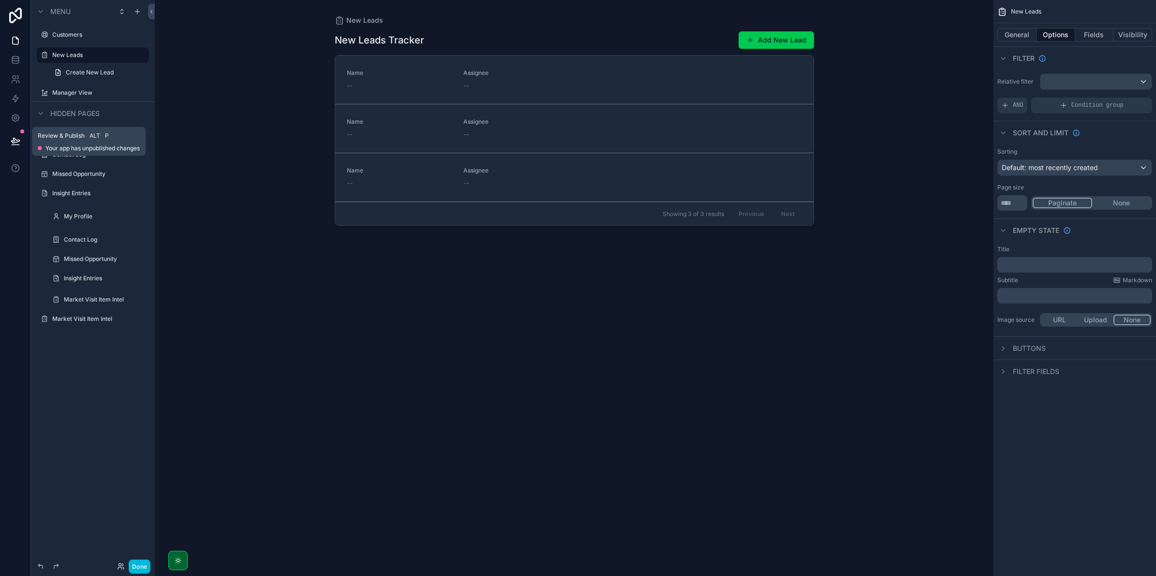
click at [5, 138] on button at bounding box center [15, 141] width 21 height 27
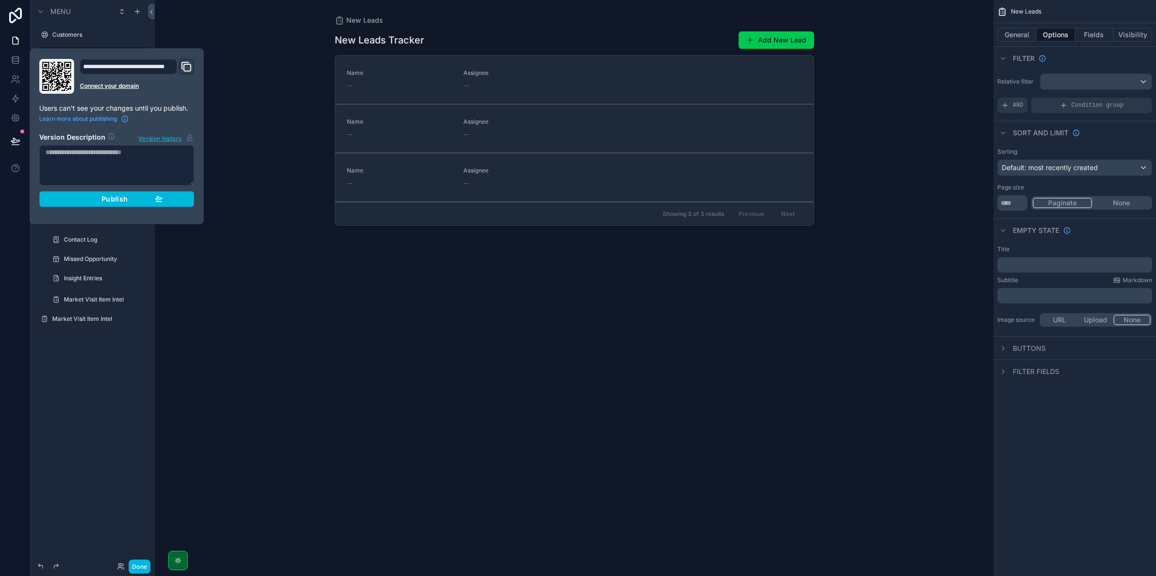
click at [98, 192] on button "Publish" at bounding box center [116, 198] width 155 height 15
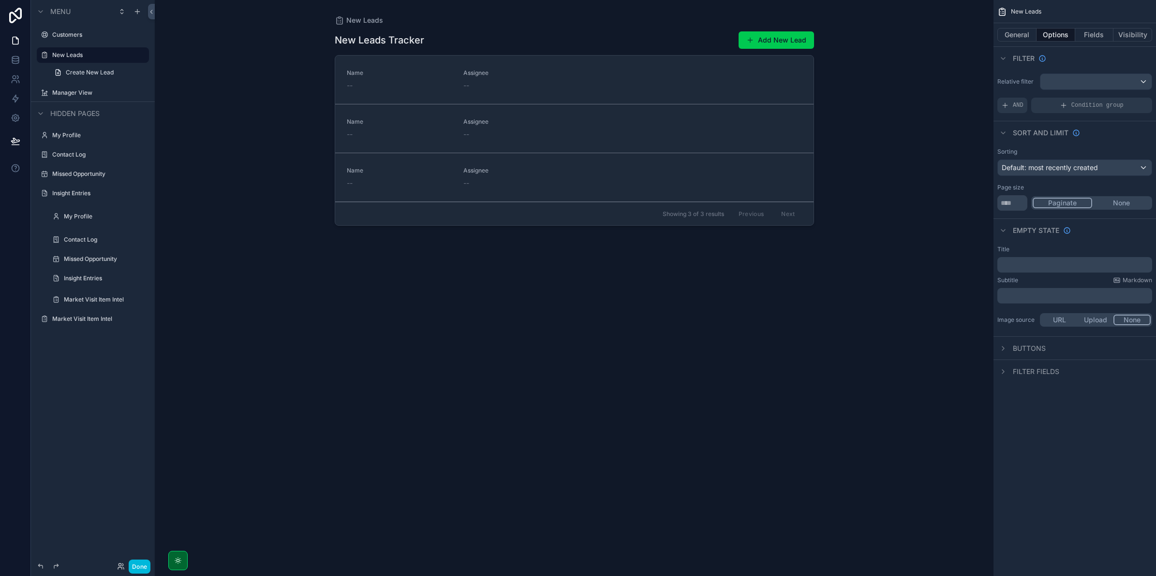
click at [232, 94] on div "New Leads New Leads Tracker Add New Lead Name -- Assignee -- Name -- Assignee -…" at bounding box center [574, 288] width 838 height 576
click at [46, 41] on div "Customers" at bounding box center [93, 34] width 108 height 15
click at [42, 36] on icon "scrollable content" at bounding box center [45, 35] width 8 height 8
click at [199, 43] on div "New Leads New Leads Tracker Add New Lead Name -- Assignee -- Name -- Assignee -…" at bounding box center [574, 288] width 838 height 576
click at [80, 37] on label "Customers" at bounding box center [97, 35] width 91 height 8
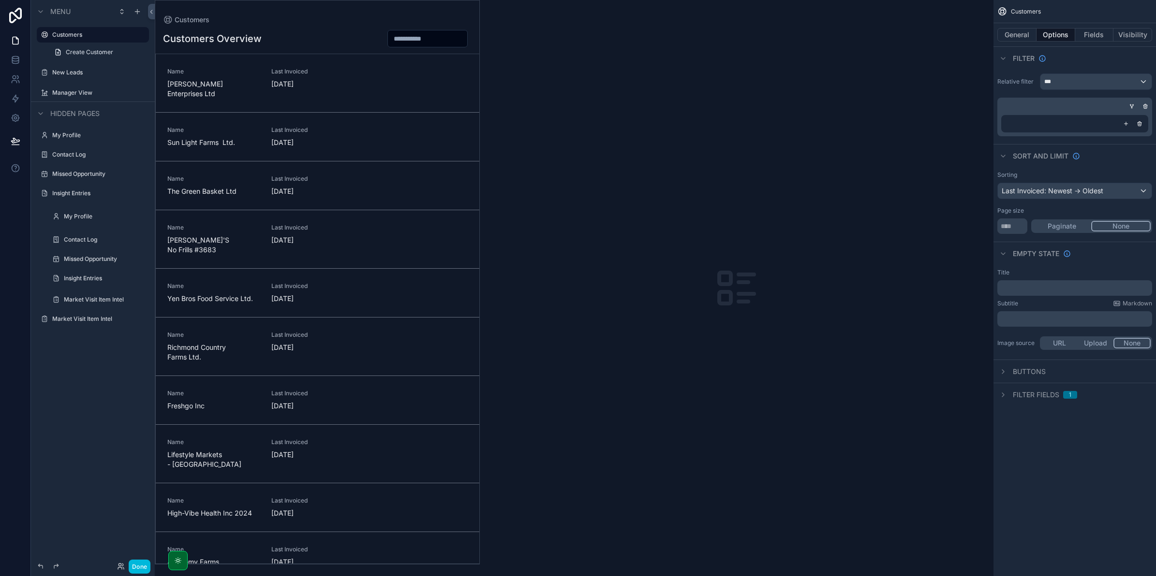
click at [74, 69] on label "New Leads" at bounding box center [97, 73] width 91 height 8
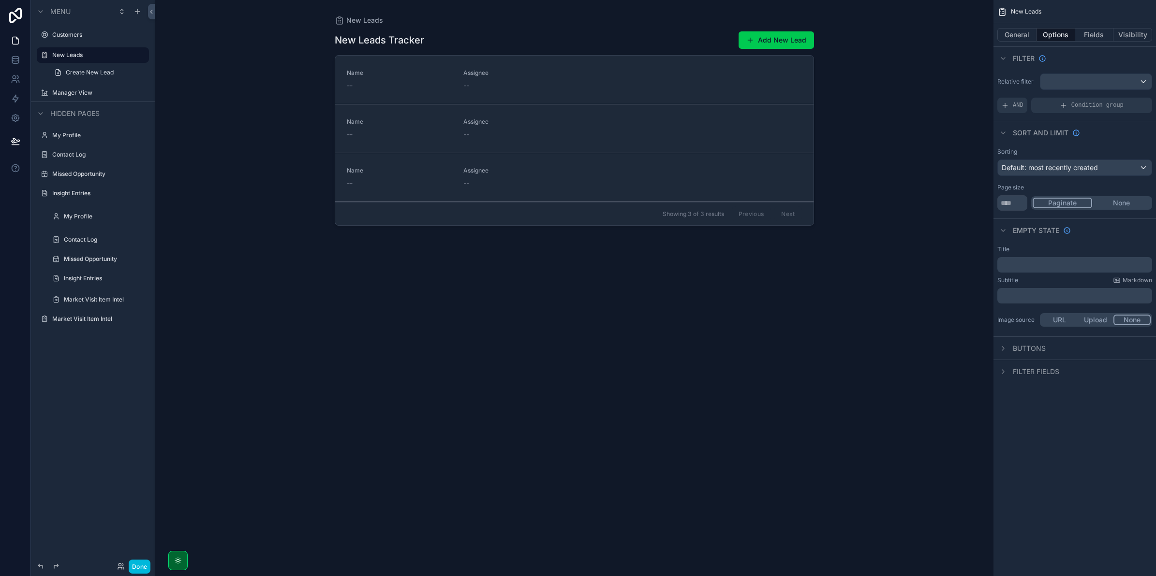
click at [70, 90] on label "Manager View" at bounding box center [97, 93] width 91 height 8
